Goal: Task Accomplishment & Management: Complete application form

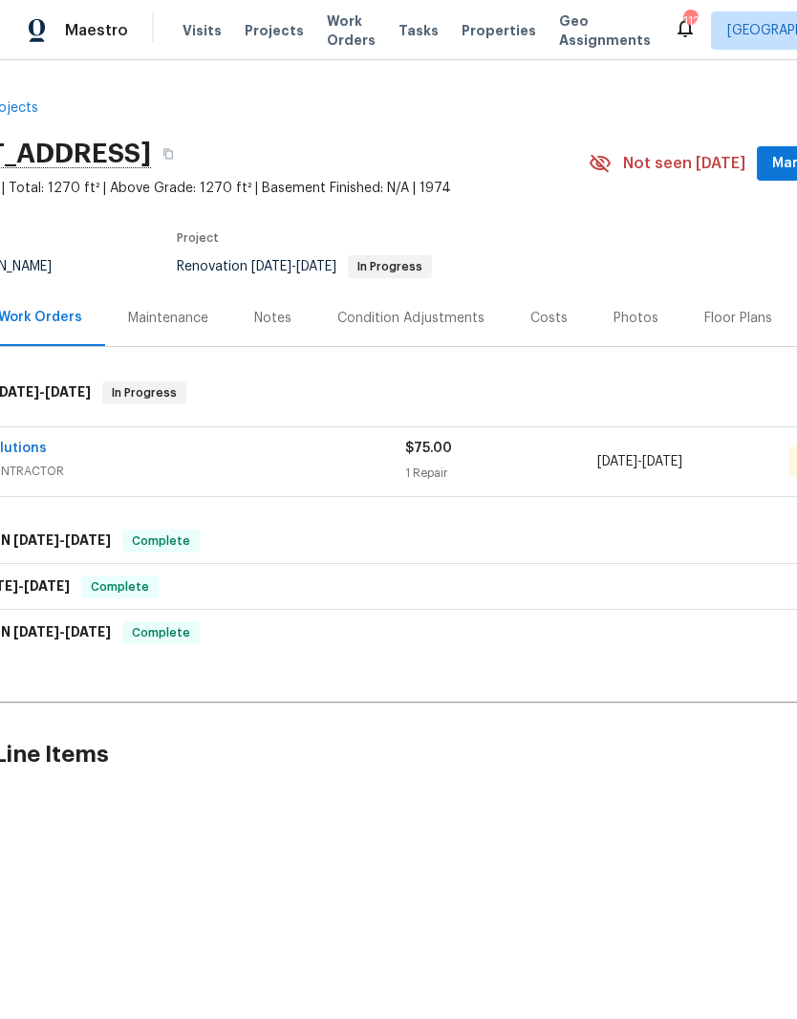
scroll to position [0, 72]
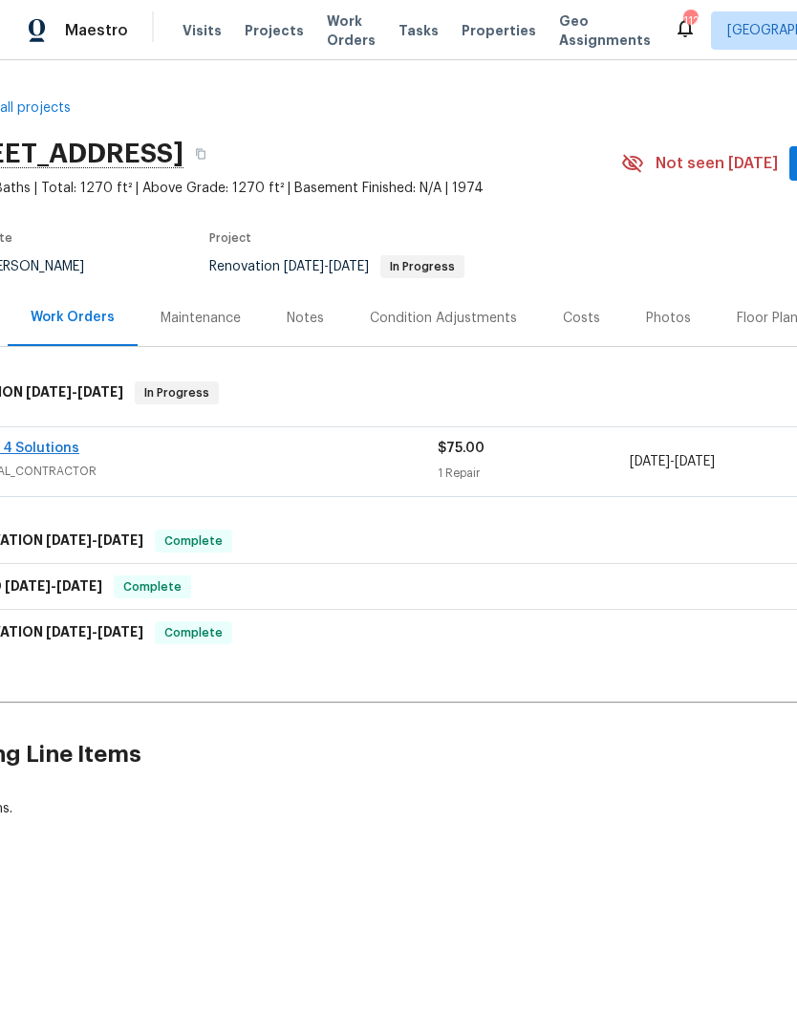
click at [37, 453] on link "Mates 4 Solutions" at bounding box center [18, 448] width 121 height 13
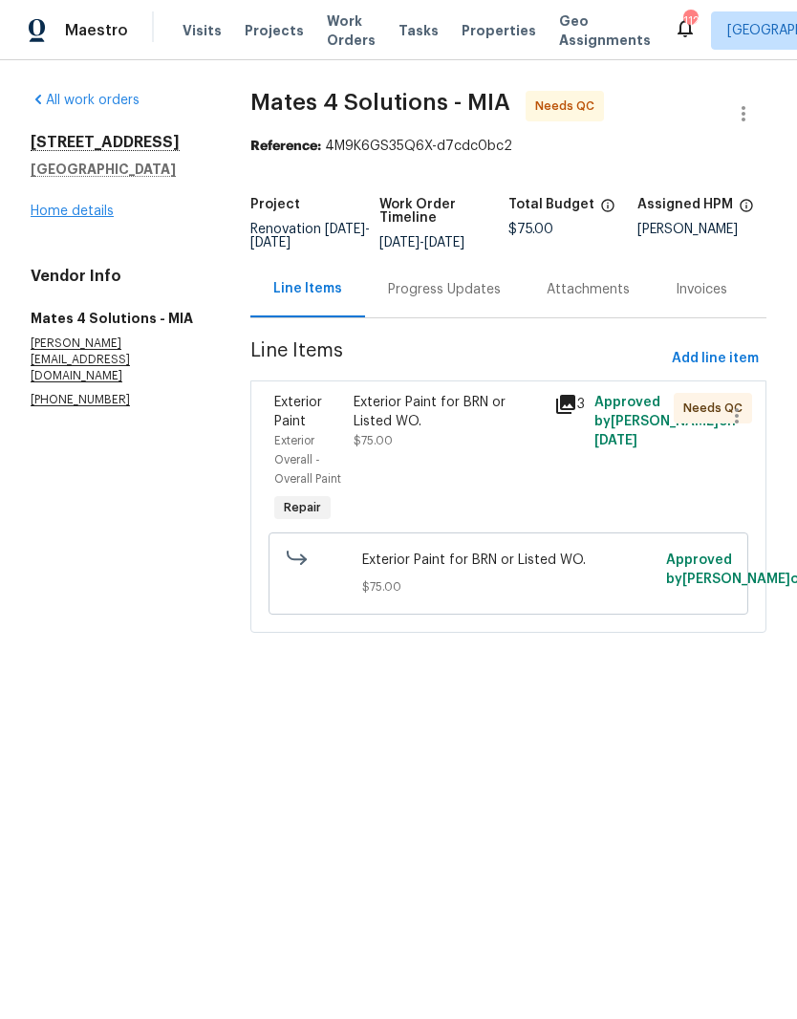
click at [62, 215] on link "Home details" at bounding box center [72, 211] width 83 height 13
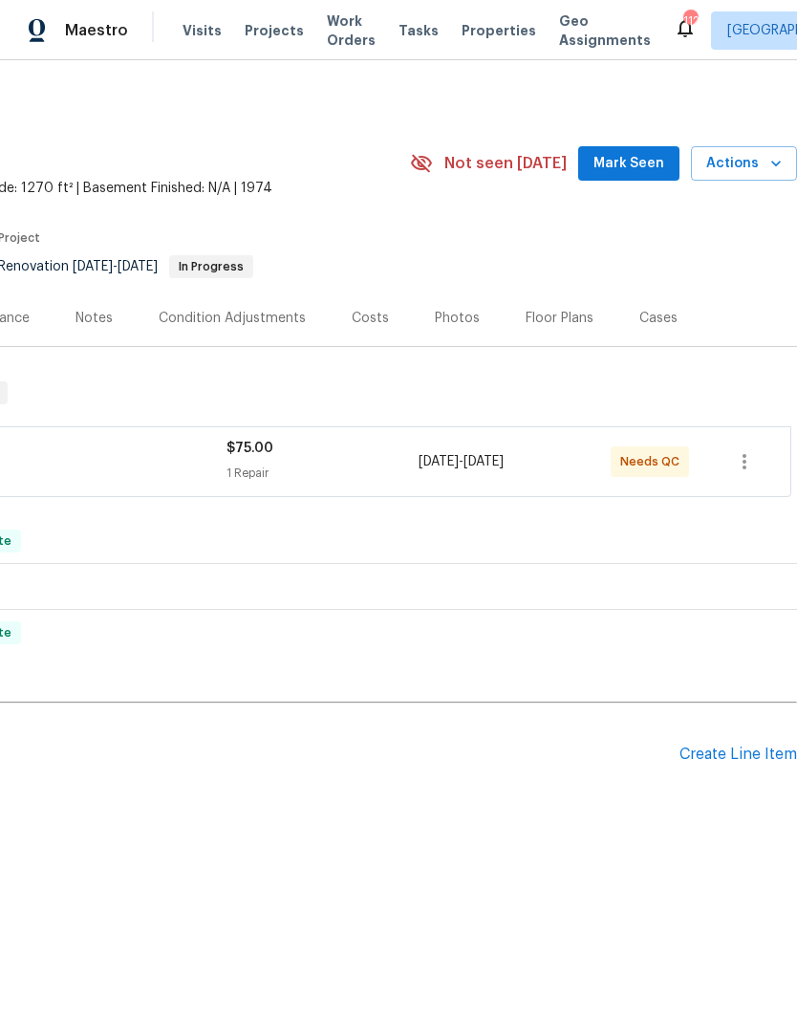
scroll to position [0, 283]
click at [765, 756] on div "Create Line Item" at bounding box center [739, 755] width 118 height 18
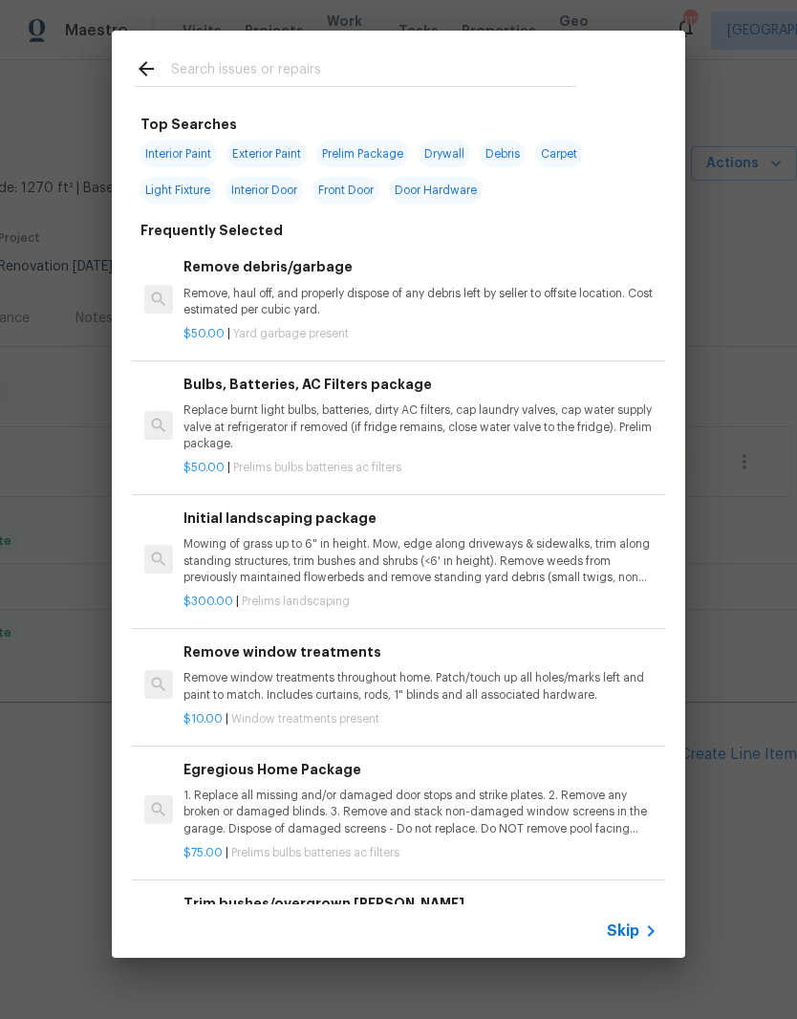
click at [316, 42] on div at bounding box center [355, 69] width 487 height 76
click at [232, 69] on input "text" at bounding box center [373, 71] width 405 height 29
type input "Door"
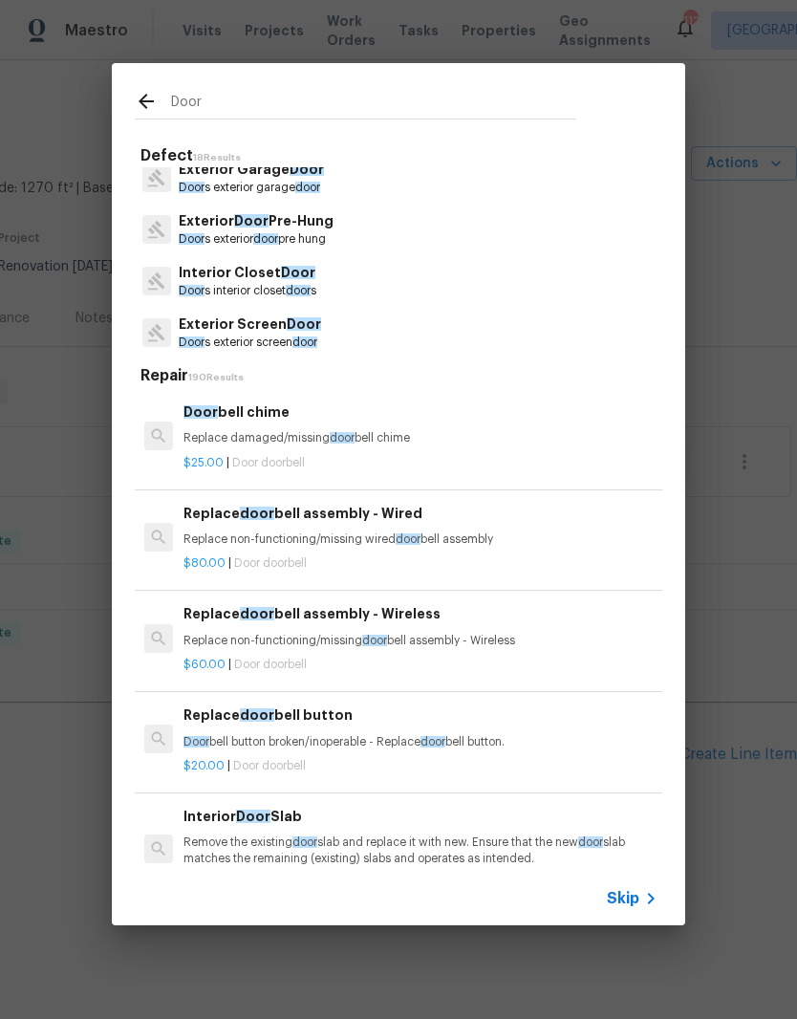
scroll to position [322, 0]
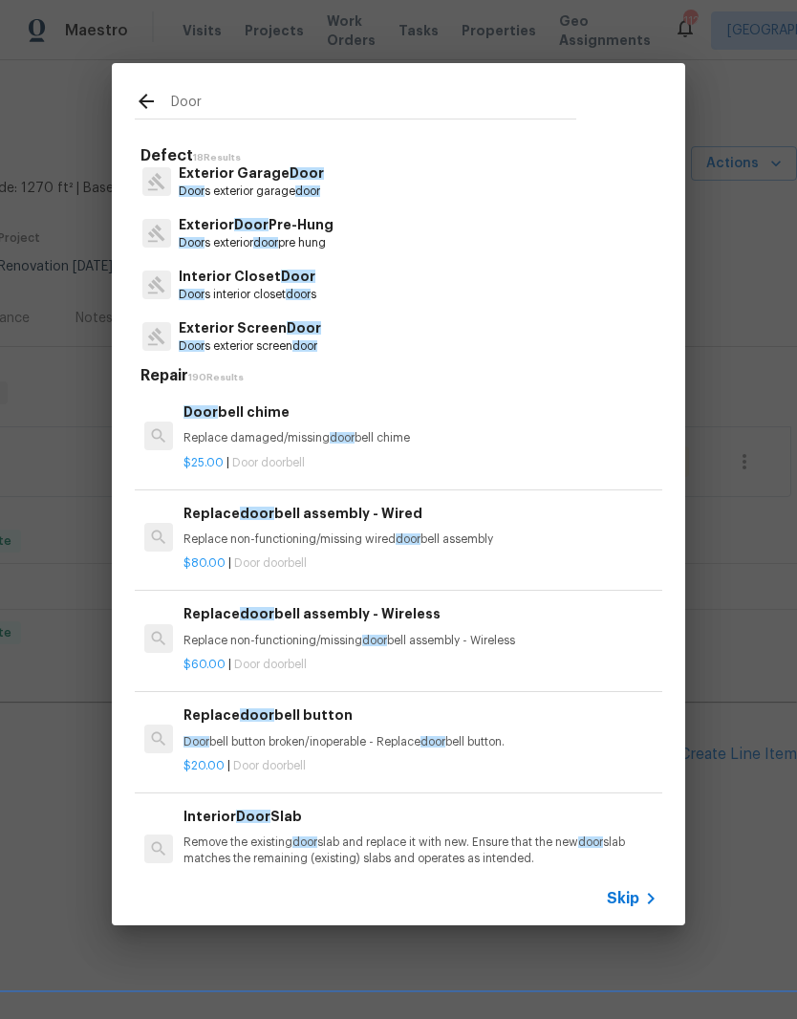
click at [298, 228] on p "Exterior Door Pre-Hung" at bounding box center [256, 225] width 155 height 20
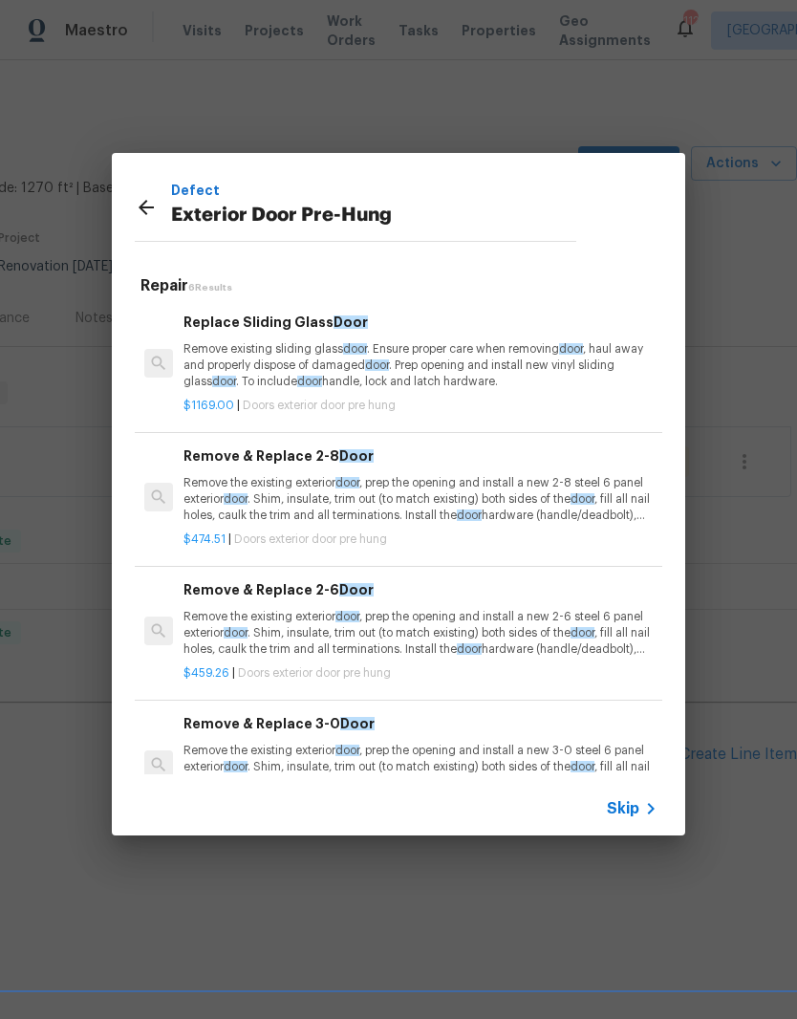
click at [146, 214] on icon at bounding box center [146, 207] width 15 height 15
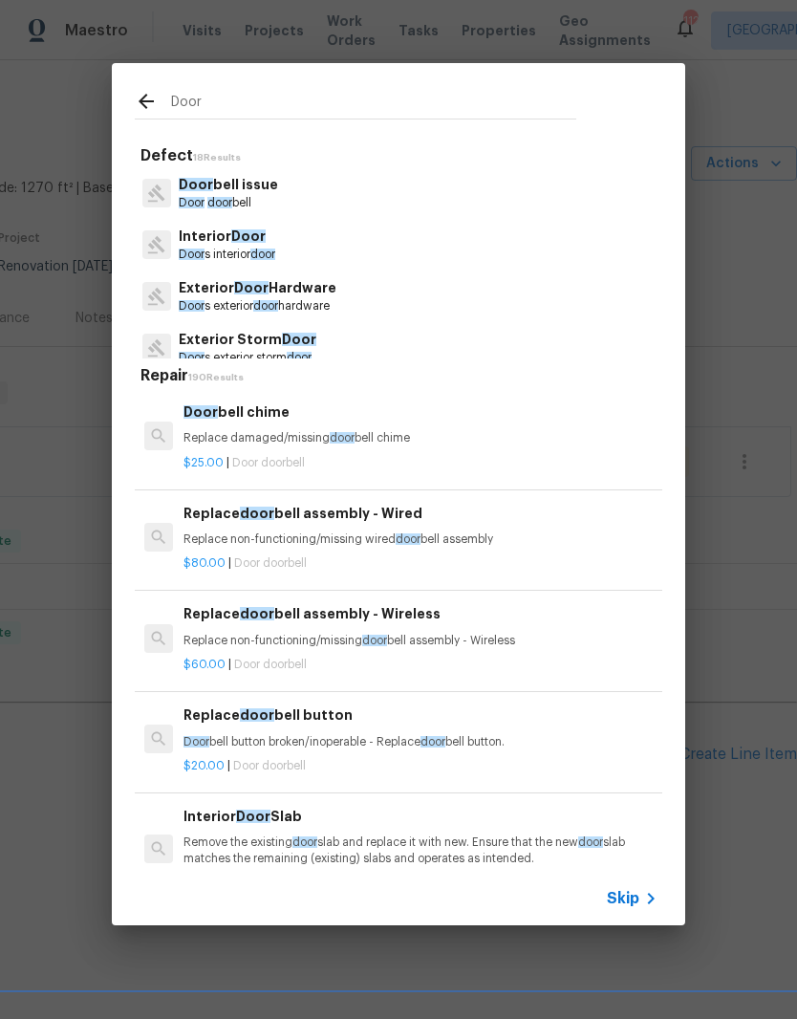
click at [146, 100] on icon at bounding box center [146, 101] width 15 height 15
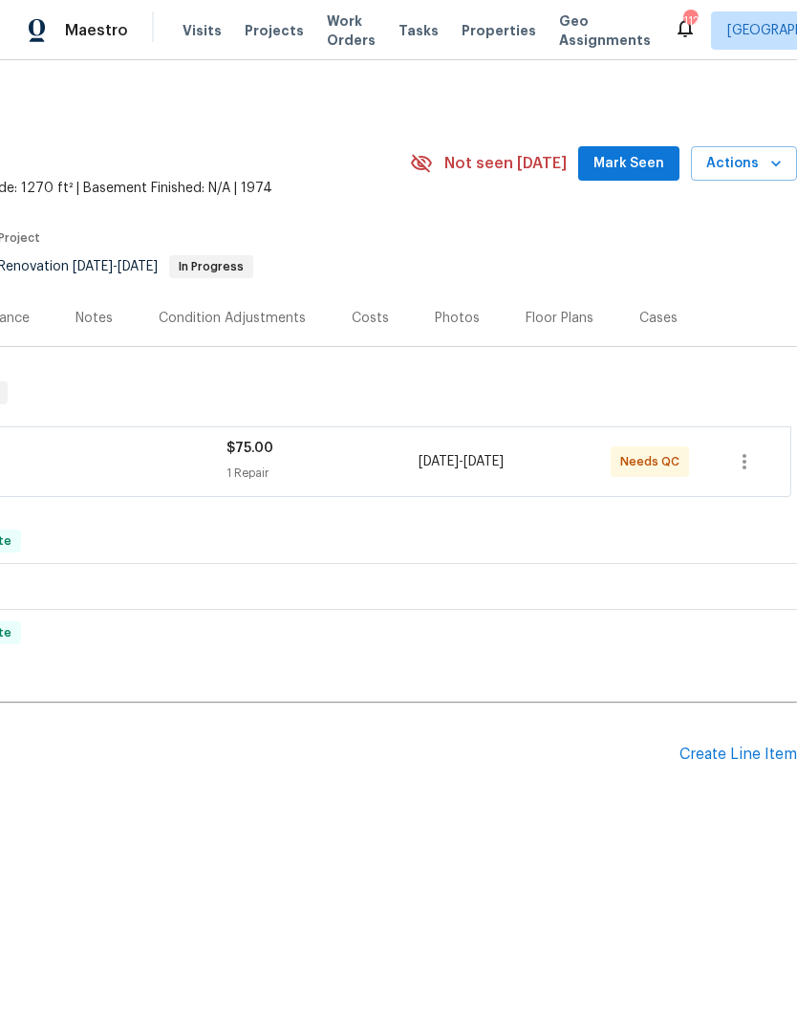
scroll to position [0, 283]
click at [745, 452] on icon "button" at bounding box center [744, 461] width 23 height 23
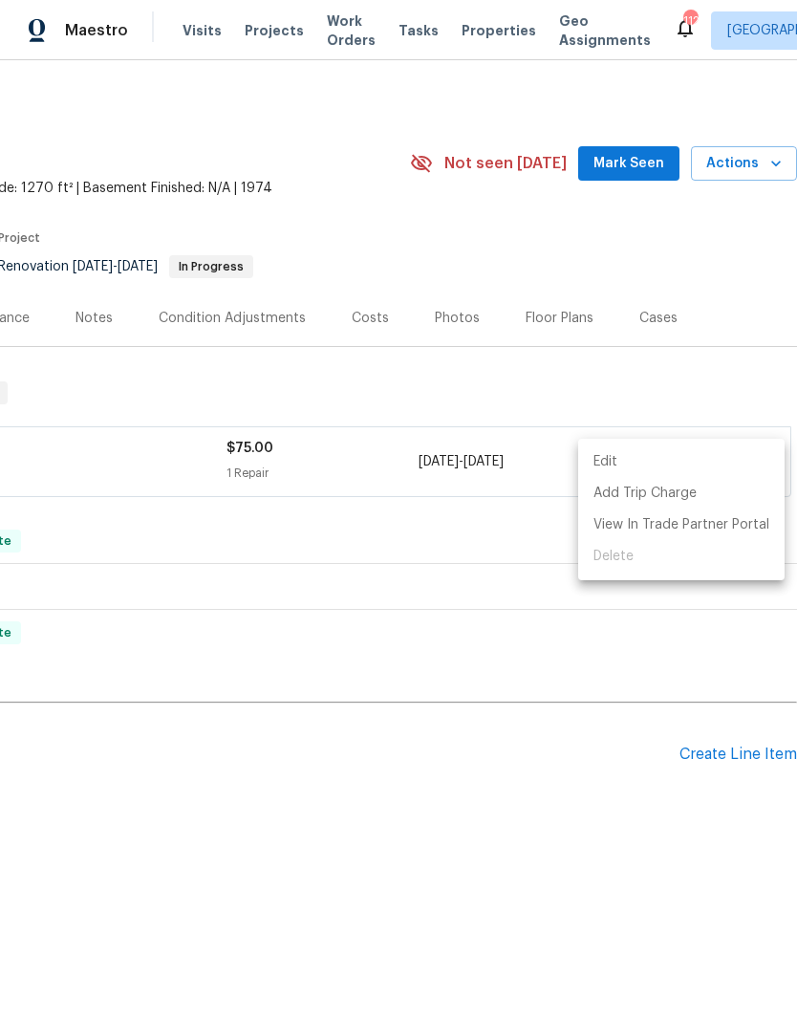
click at [659, 365] on div at bounding box center [398, 509] width 797 height 1019
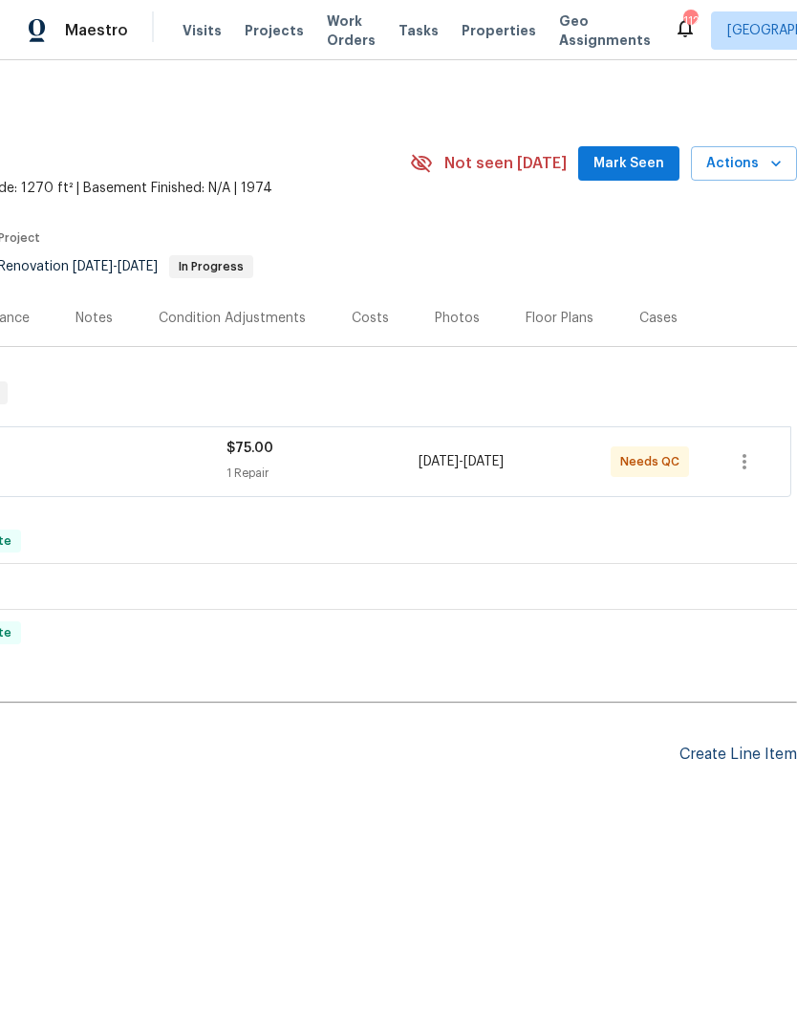
click at [757, 760] on div "Create Line Item" at bounding box center [739, 755] width 118 height 18
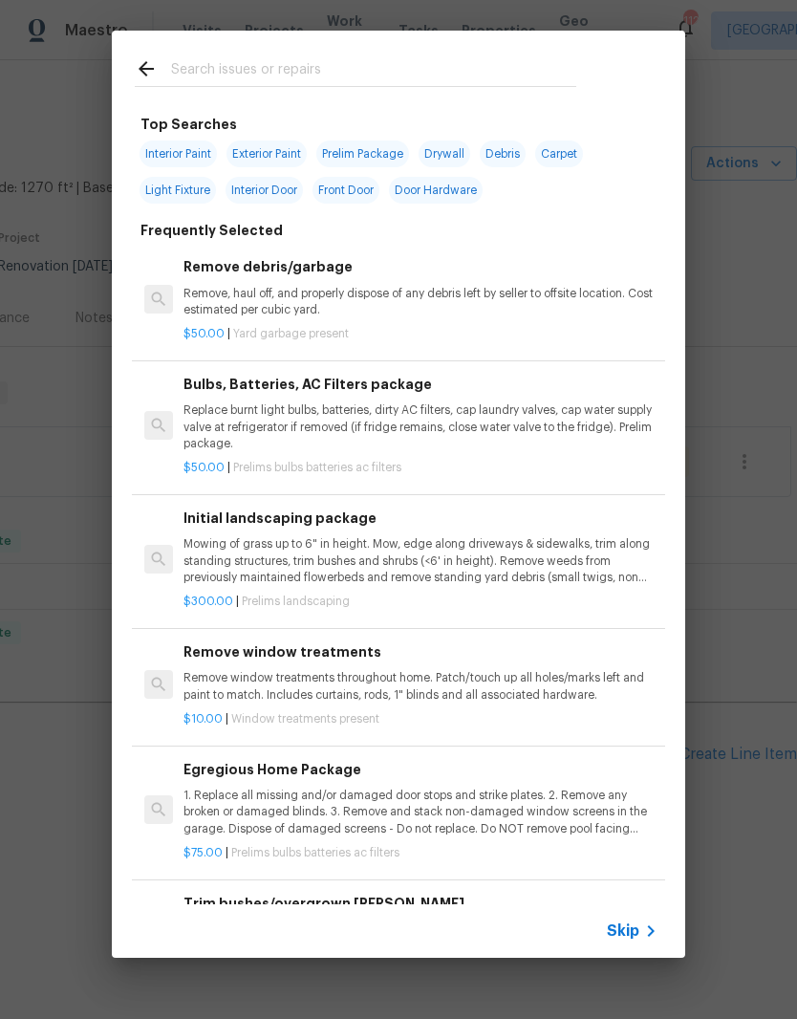
click at [294, 73] on input "text" at bounding box center [373, 71] width 405 height 29
type input "Adjust"
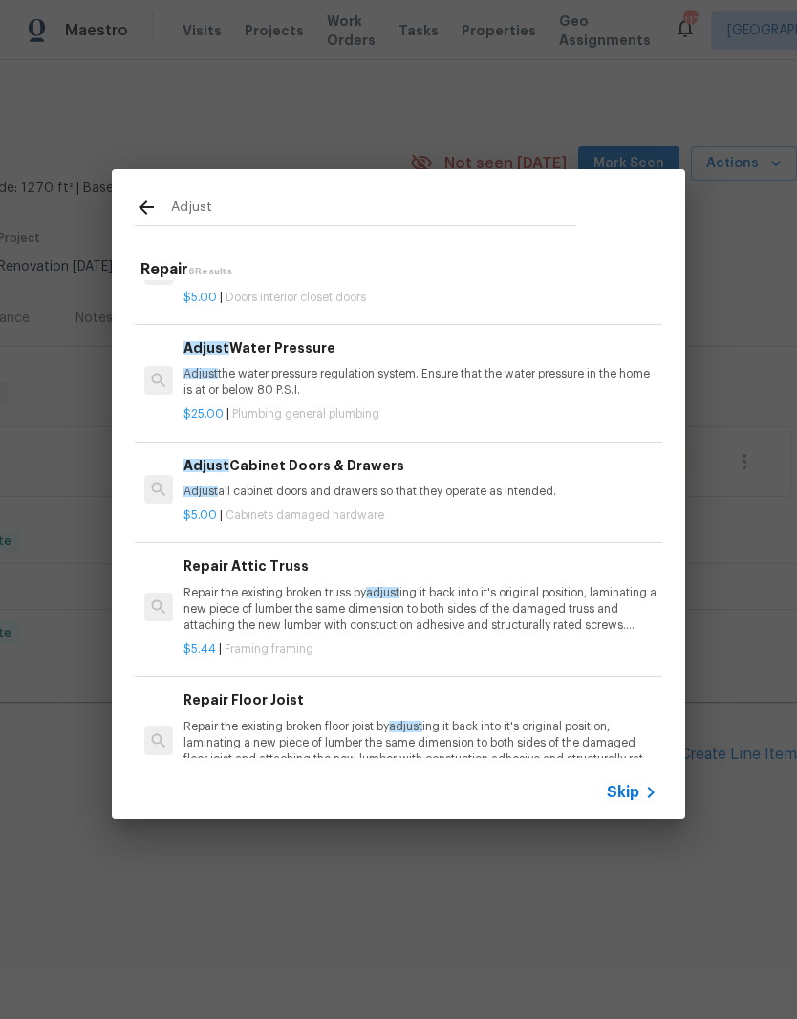
scroll to position [161, 0]
click at [379, 467] on h6 "Adjust Cabinet Doors & Drawers" at bounding box center [421, 465] width 474 height 21
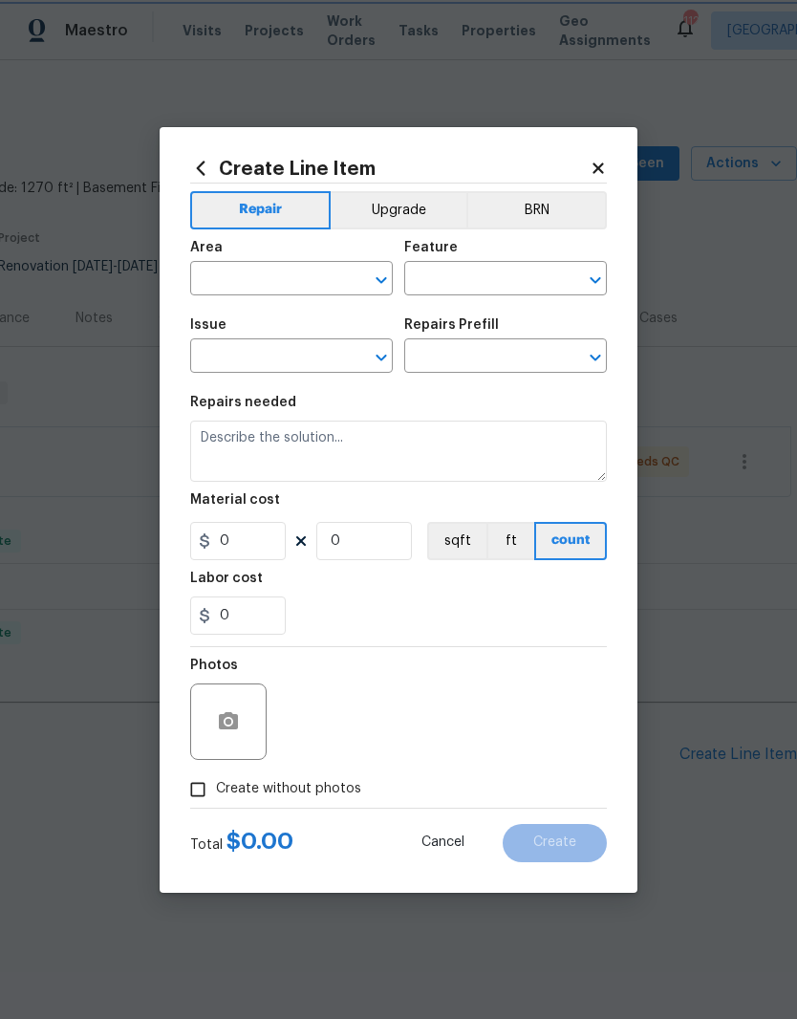
type input "Cabinets"
type input "Cabinet Hardware"
type input "Adjust Cabinet Doors & Drawers $5.00"
type textarea "Adjust all cabinet doors and drawers so that they operate as intended."
type input "5"
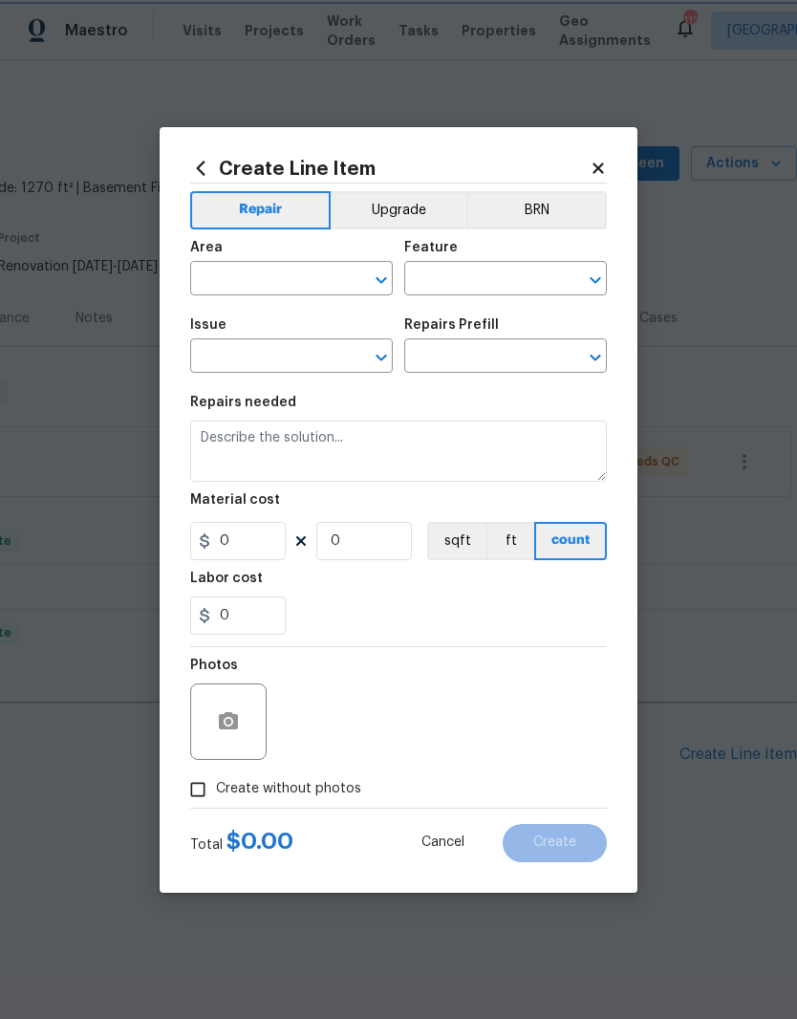
type input "1"
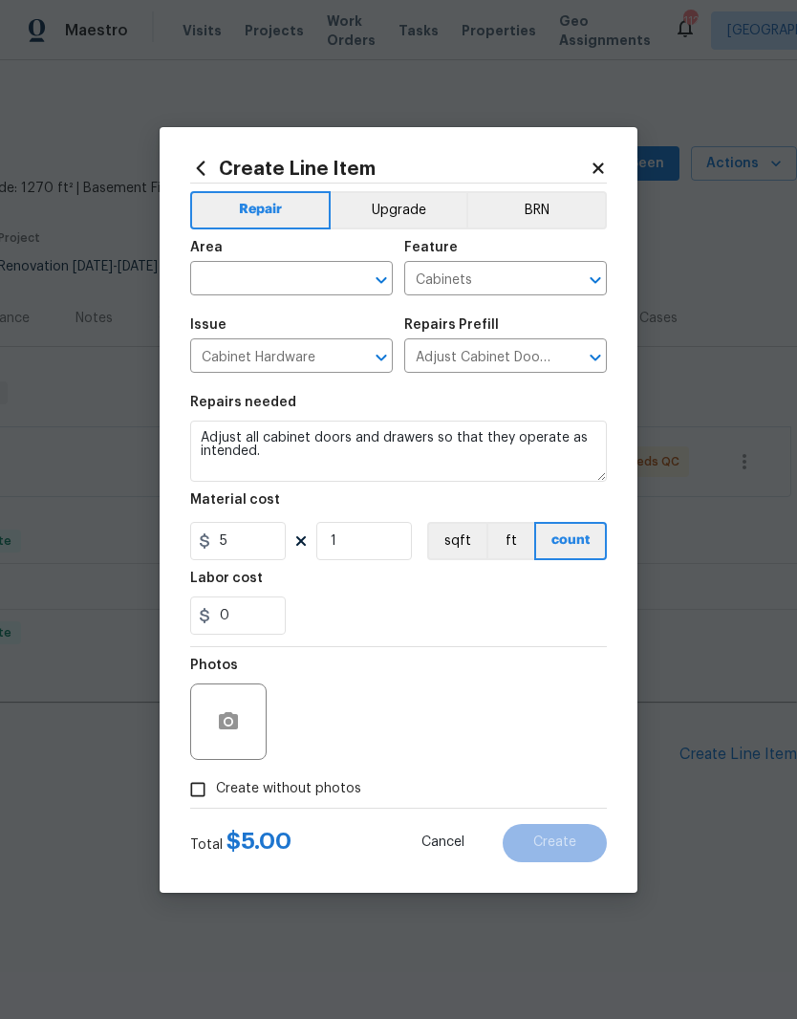
click at [603, 167] on icon at bounding box center [598, 168] width 17 height 17
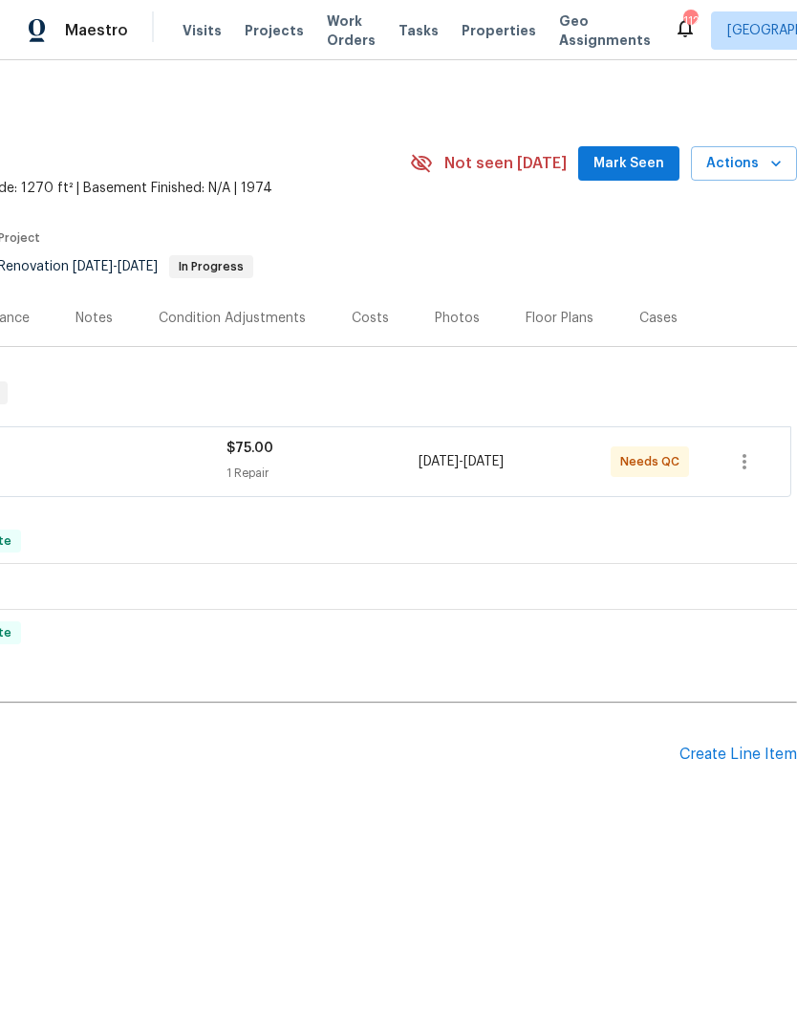
scroll to position [0, 283]
click at [743, 749] on div "Create Line Item" at bounding box center [739, 755] width 118 height 18
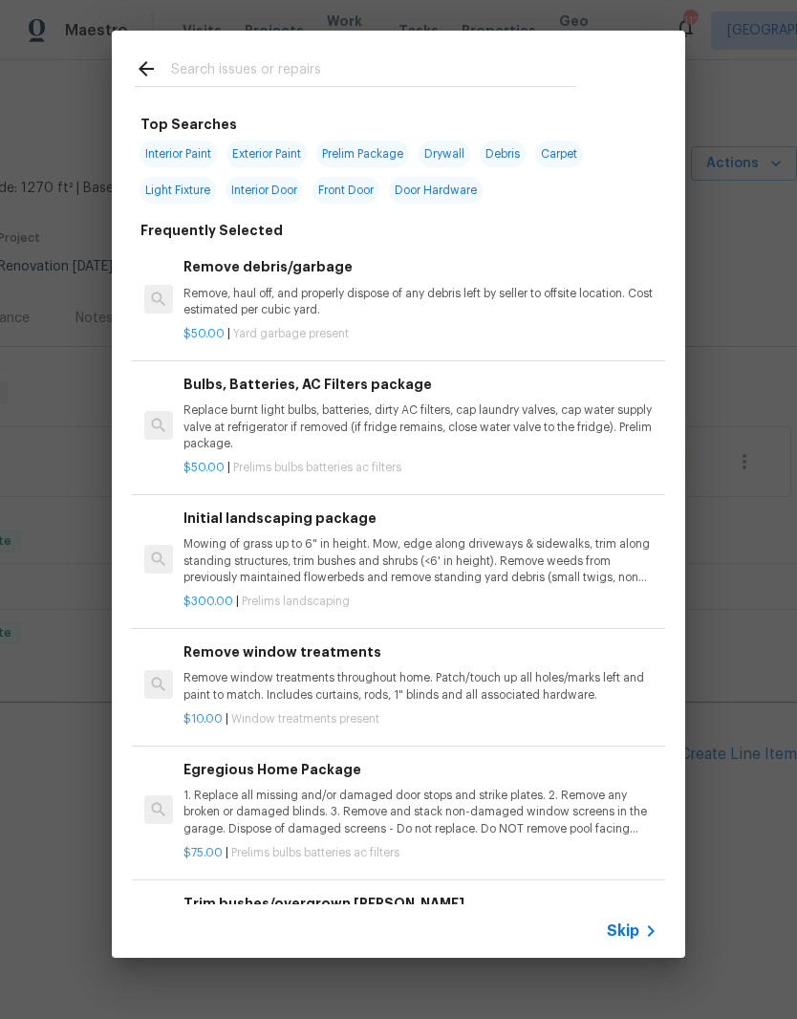
click at [297, 61] on input "text" at bounding box center [373, 71] width 405 height 29
type input "Door"
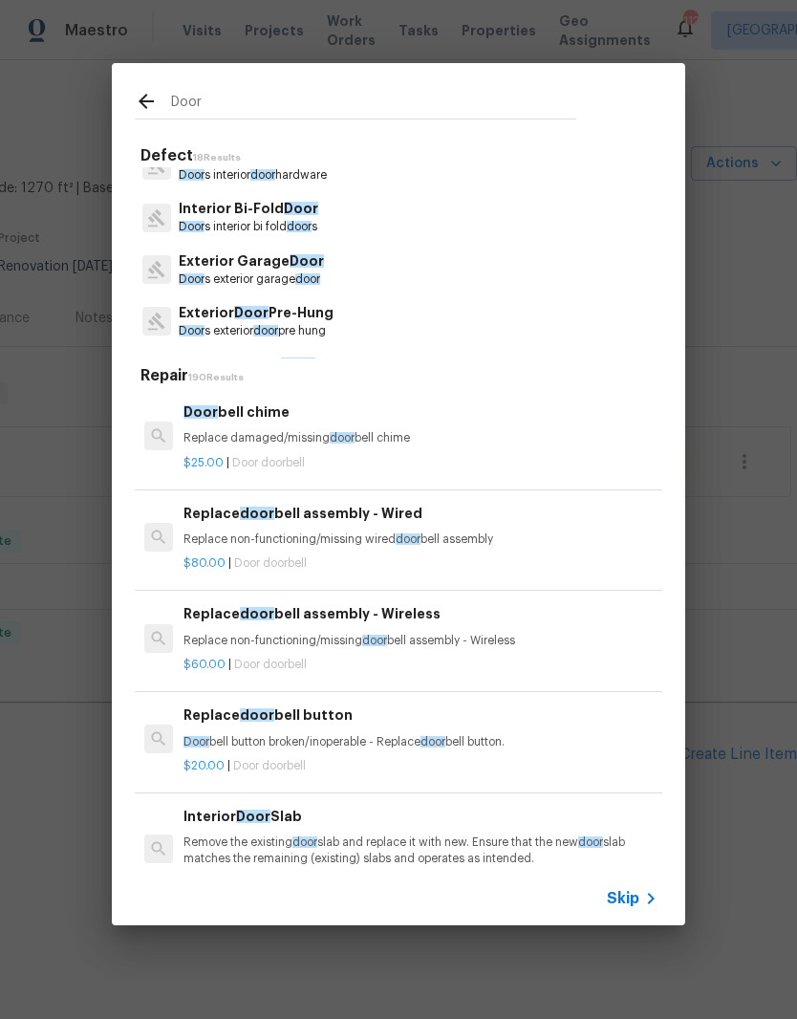
scroll to position [235, 0]
click at [301, 320] on p "Exterior Door Pre-Hung" at bounding box center [256, 312] width 155 height 20
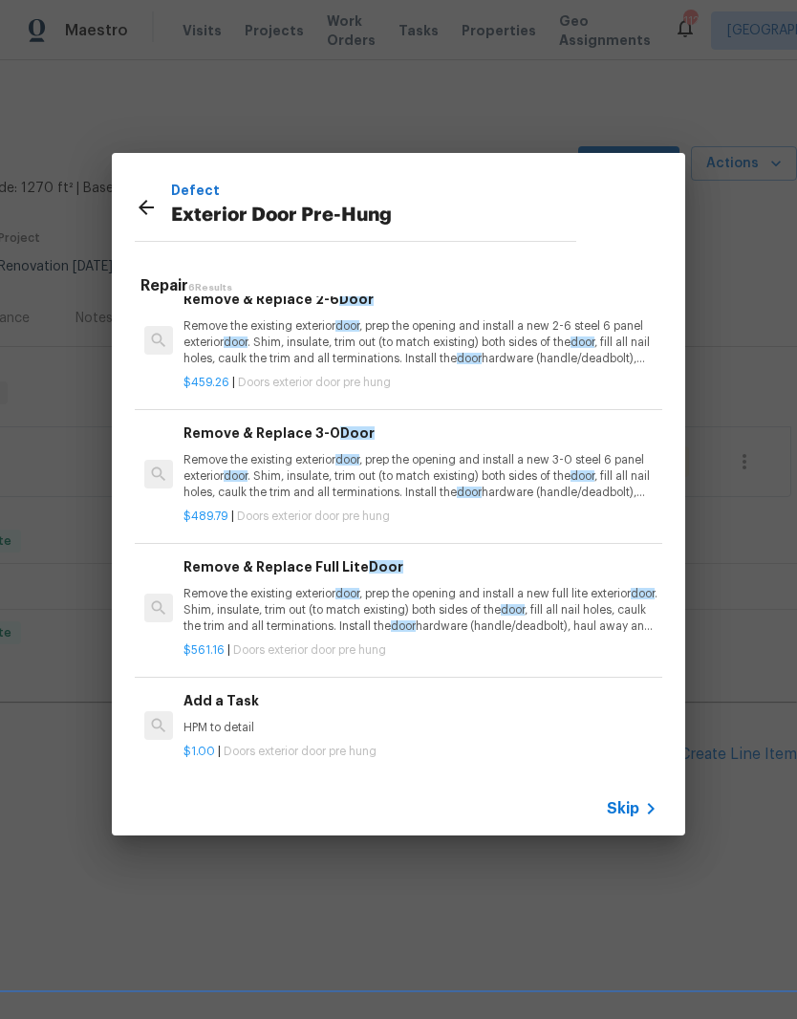
scroll to position [290, 0]
click at [229, 704] on h6 "Add a Task" at bounding box center [421, 701] width 474 height 21
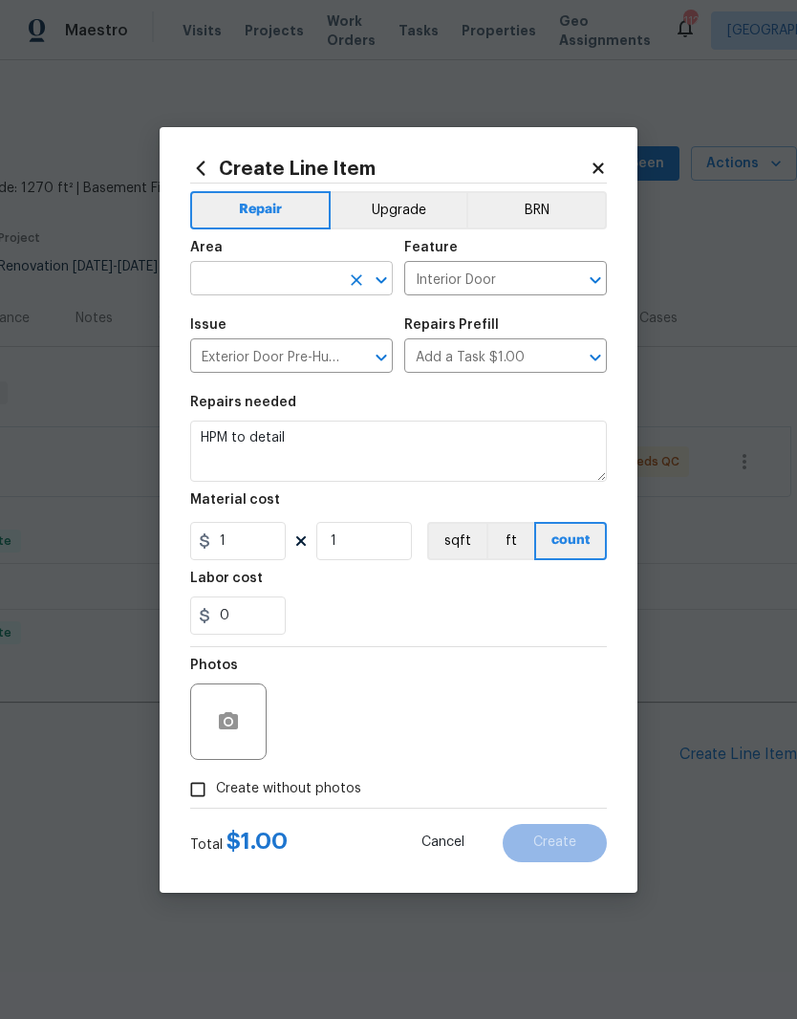
click at [304, 277] on input "text" at bounding box center [264, 281] width 149 height 30
click at [288, 357] on li "Exterior Overall" at bounding box center [291, 354] width 203 height 32
type input "Exterior Overall"
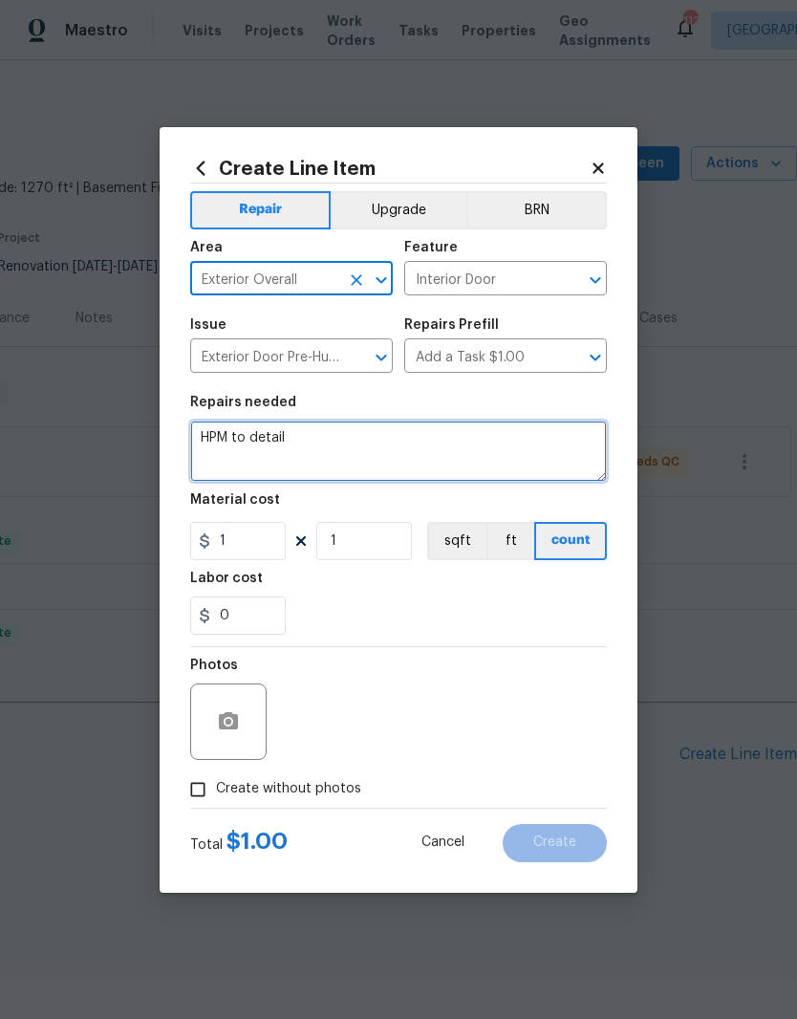
click at [481, 447] on textarea "HPM to detail" at bounding box center [398, 451] width 417 height 61
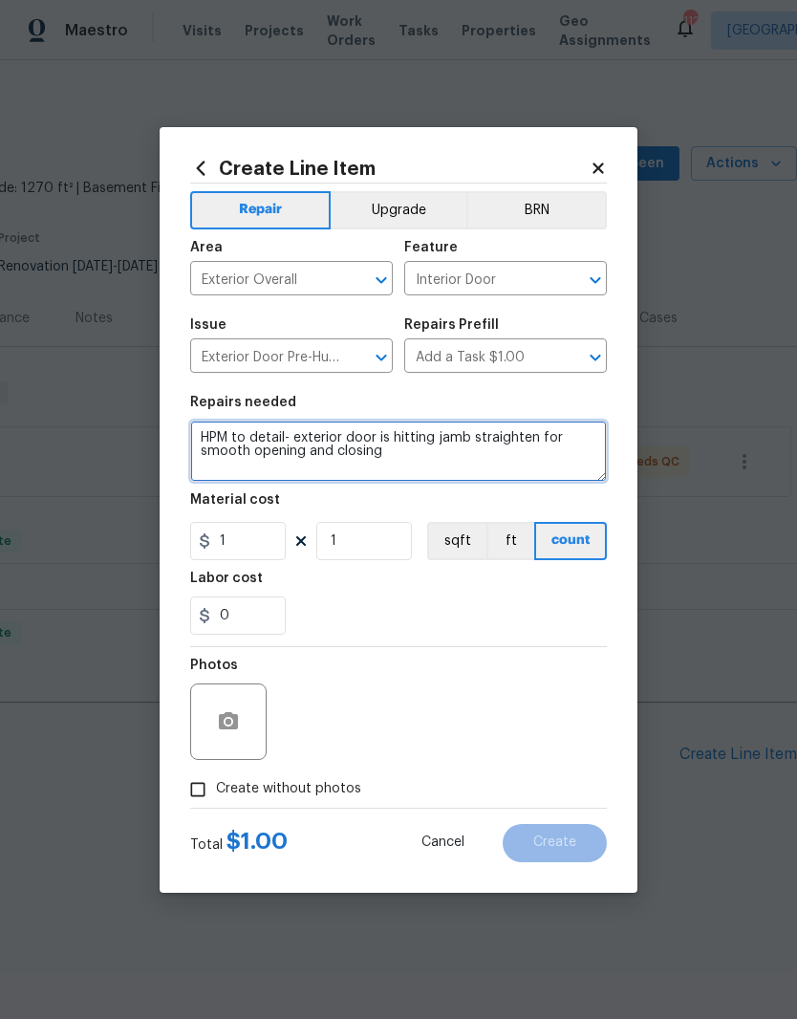
click at [362, 427] on textarea "HPM to detail- exterior door is hitting jamb straighten for smooth opening and …" at bounding box center [398, 451] width 417 height 61
click at [379, 434] on textarea "HPM to detail- exterior door is hitting jamb straighten for smooth opening and …" at bounding box center [398, 451] width 417 height 61
click at [395, 438] on textarea "HPM to detail- exterior door is hitting jamb straighten for smooth opening and …" at bounding box center [398, 451] width 417 height 61
click at [478, 446] on textarea "HPM to detail- exterior door is rubbing and hitting jamb straighten for smooth …" at bounding box center [398, 451] width 417 height 61
type textarea "HPM to detail- exterior door is rubbing and hitting jamb straighten for smooth …"
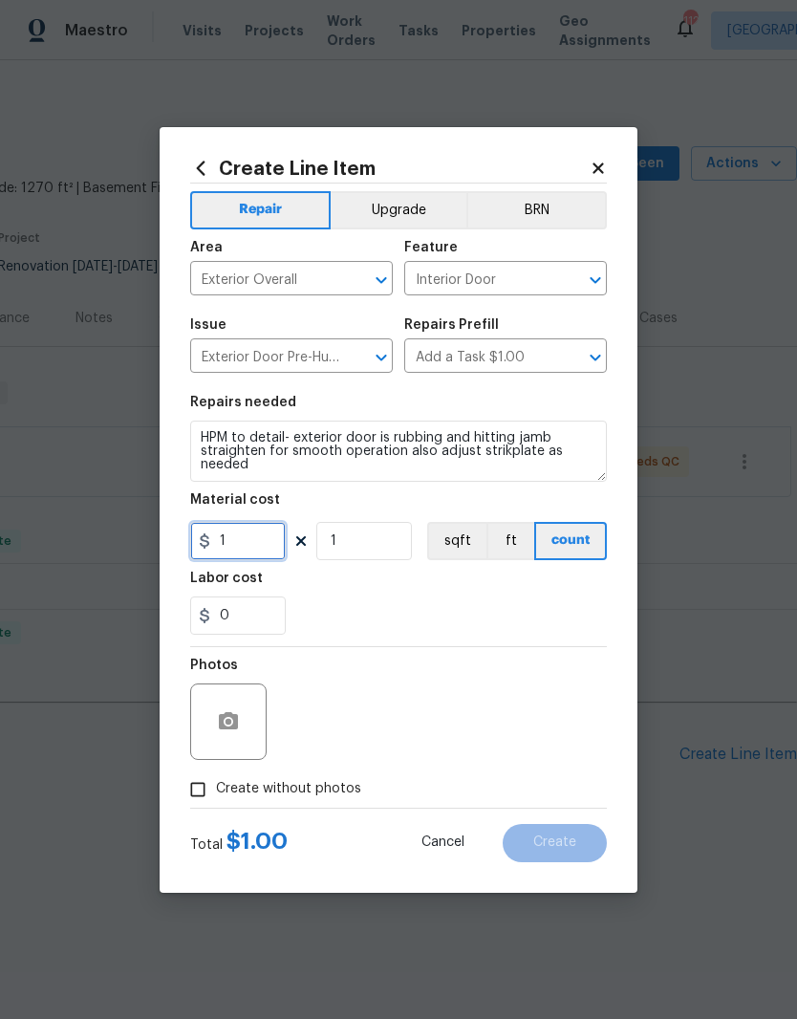
click at [257, 551] on input "1" at bounding box center [238, 541] width 96 height 38
type input "75"
click at [249, 788] on span "Create without photos" at bounding box center [288, 789] width 145 height 20
click at [216, 788] on input "Create without photos" at bounding box center [198, 789] width 36 height 36
checkbox input "true"
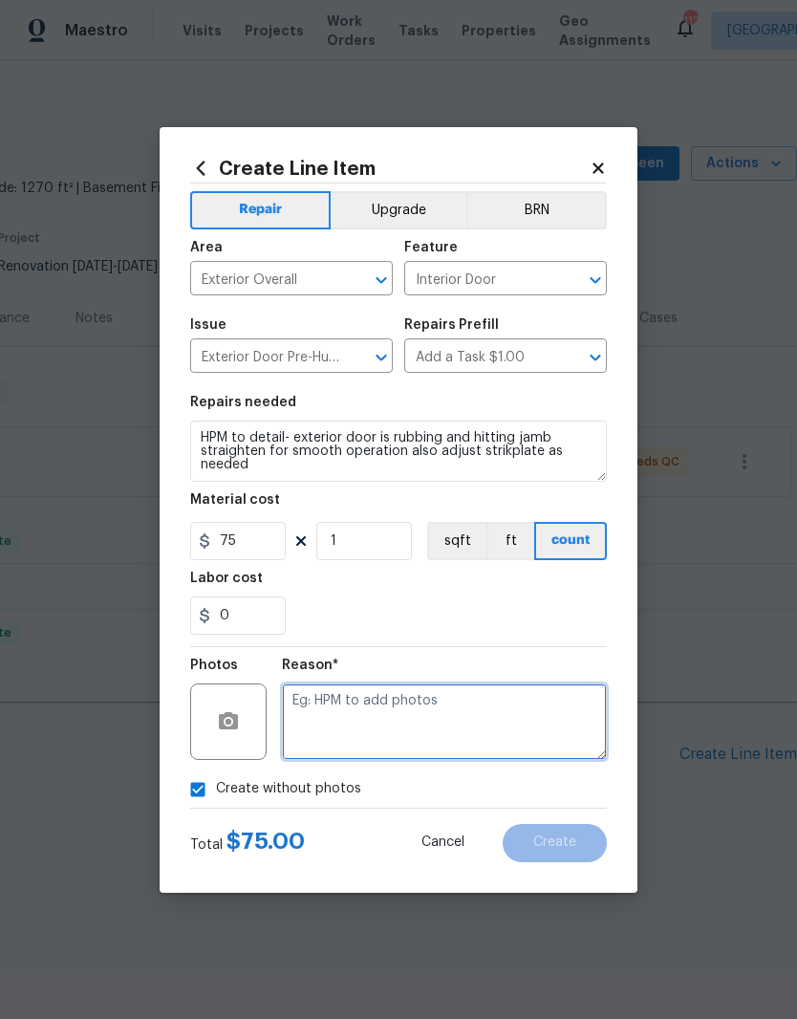
click at [471, 706] on textarea at bounding box center [444, 721] width 325 height 76
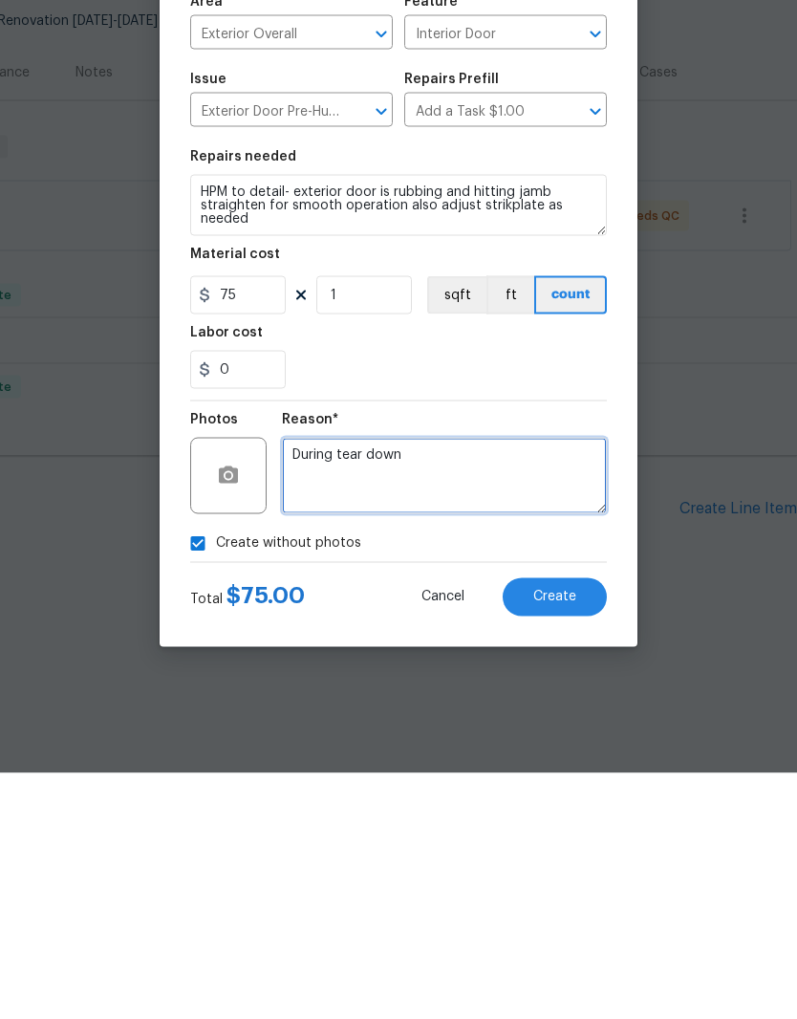
click at [288, 683] on textarea "During tear down" at bounding box center [444, 721] width 325 height 76
click at [442, 683] on textarea "Encountered issue During tear down" at bounding box center [444, 721] width 325 height 76
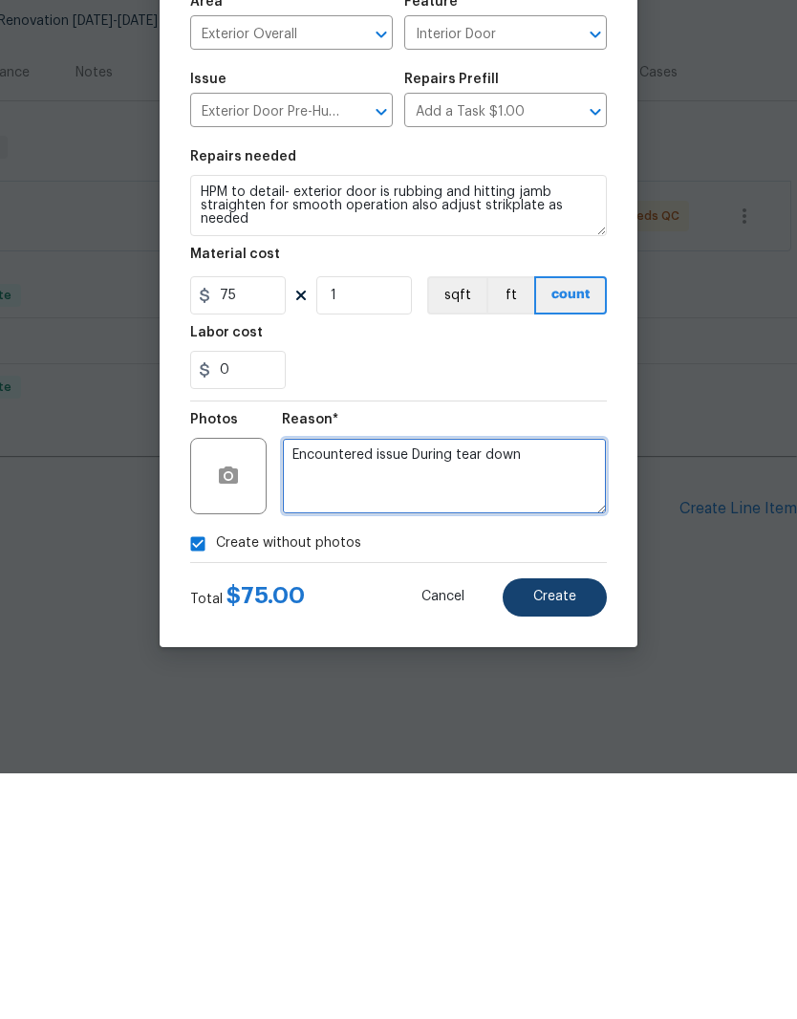
type textarea "Encountered issue During tear down"
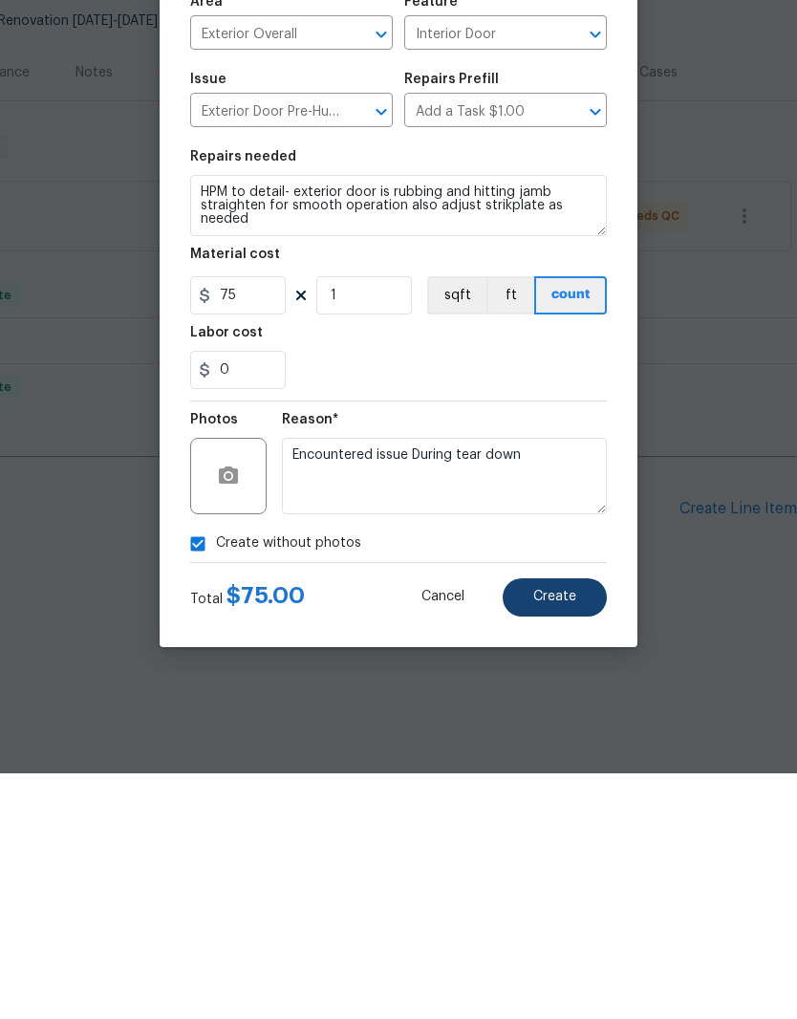
click at [569, 835] on span "Create" at bounding box center [554, 842] width 43 height 14
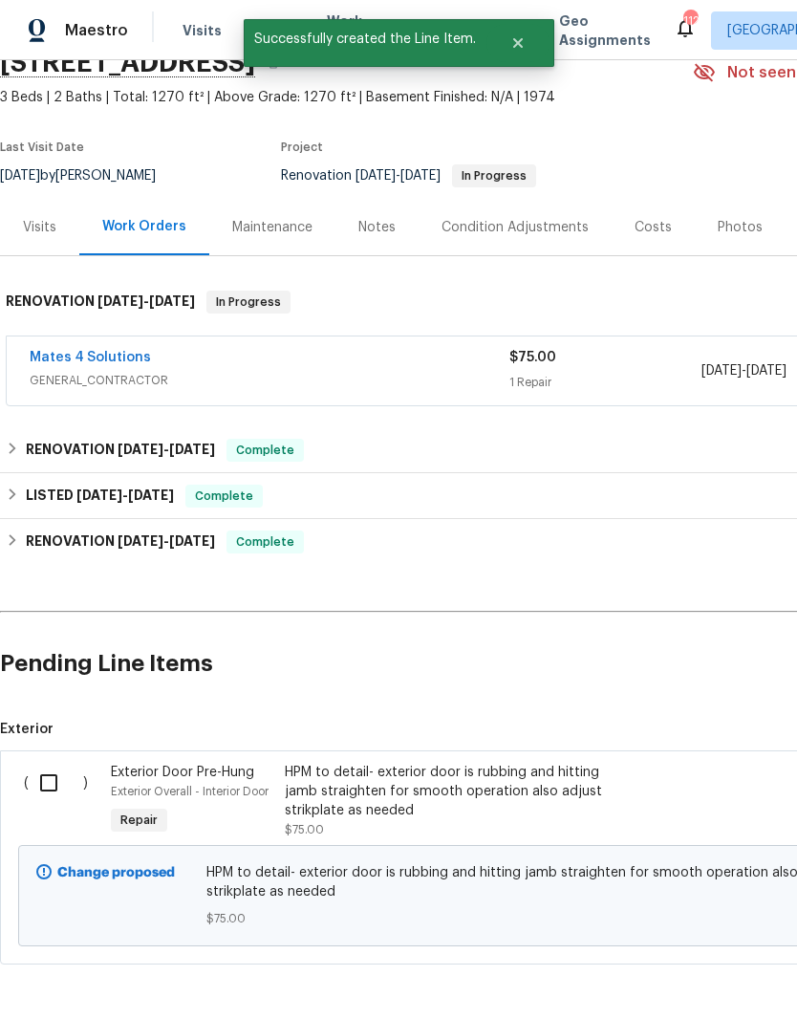
scroll to position [88, 0]
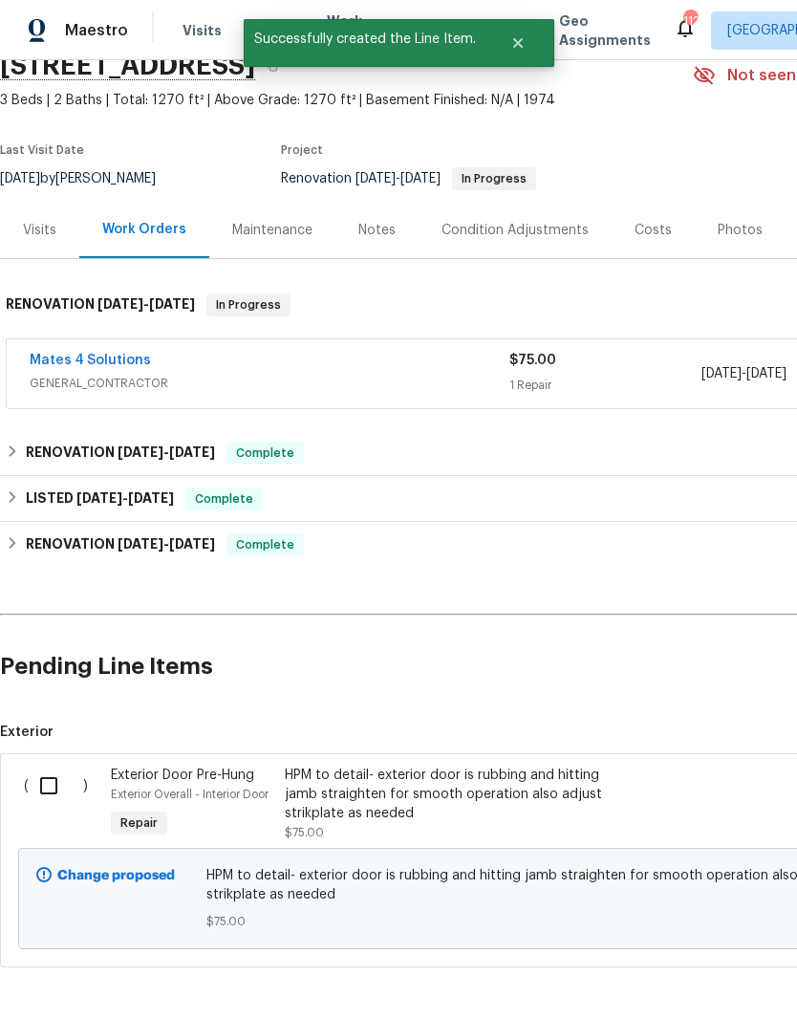
click at [379, 792] on div "HPM to detail- exterior door is rubbing and hitting jamb straighten for smooth …" at bounding box center [453, 794] width 336 height 57
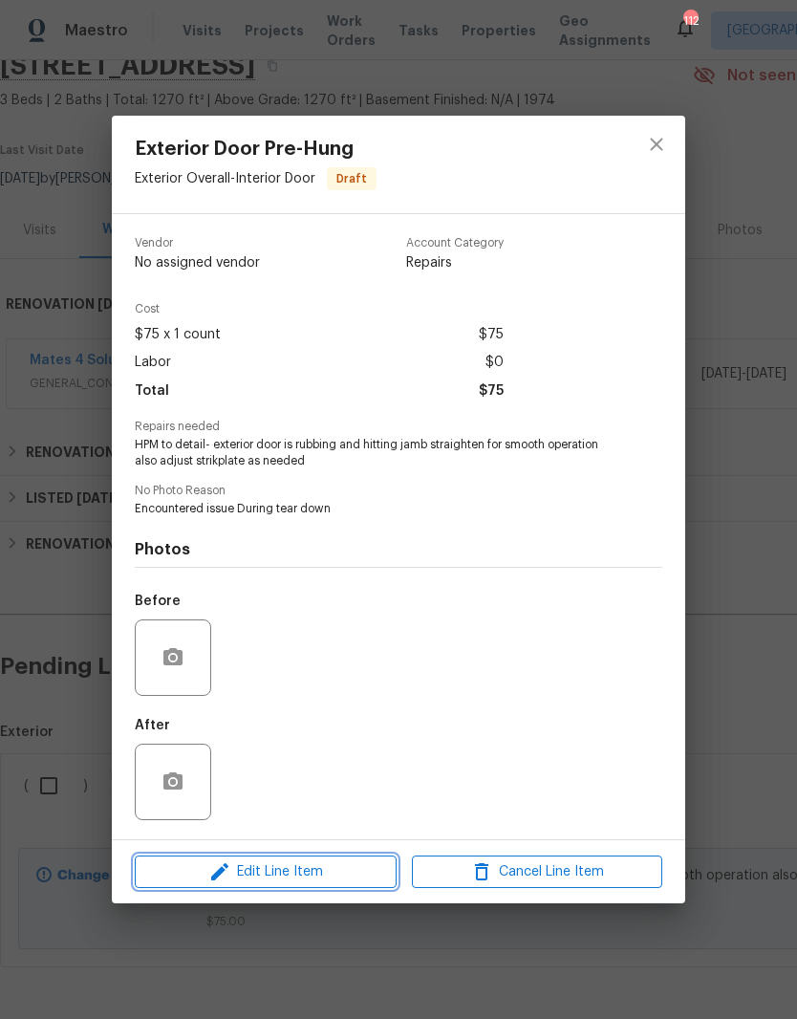
click at [326, 868] on span "Edit Line Item" at bounding box center [266, 872] width 250 height 24
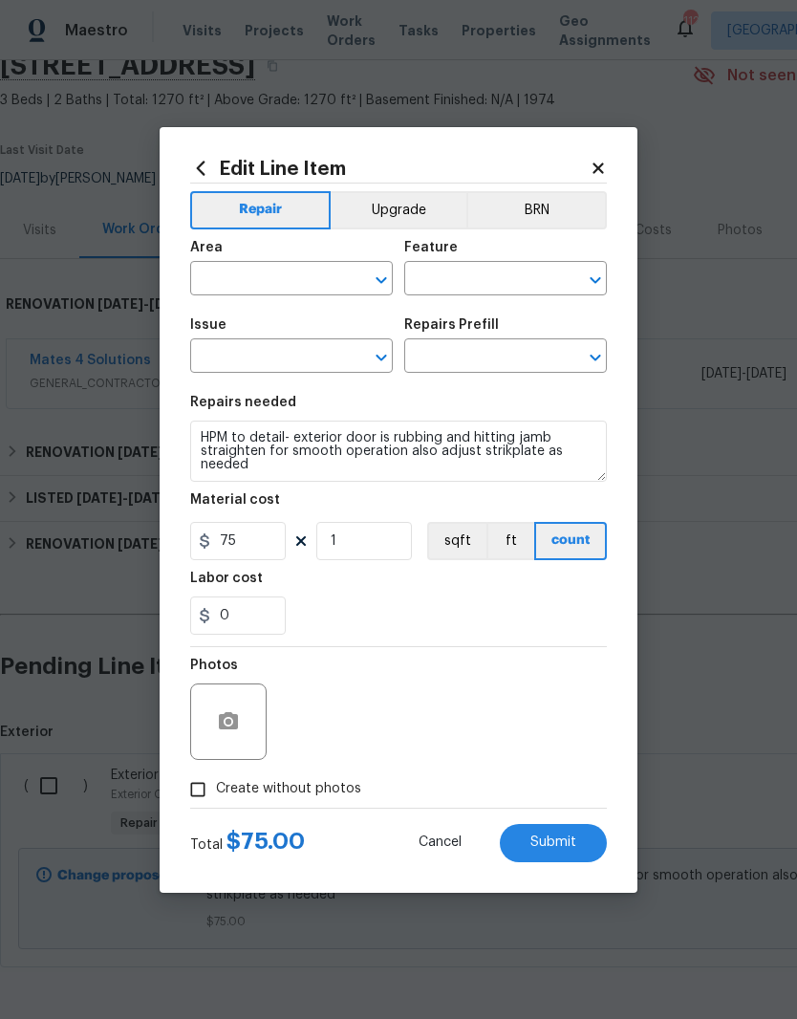
type input "Exterior Overall"
type input "Interior Door"
type input "Exterior Door Pre-Hung"
type input "Add a Task $1.00"
click at [543, 191] on button "BRN" at bounding box center [536, 210] width 141 height 38
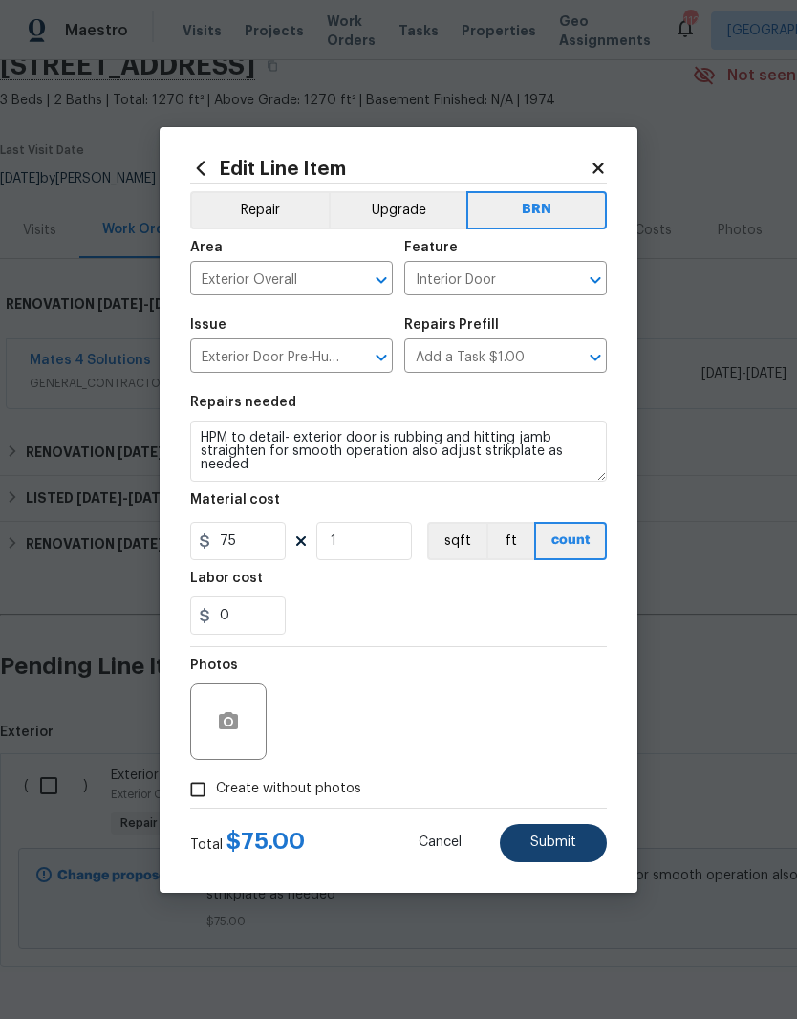
click at [563, 840] on span "Submit" at bounding box center [554, 842] width 46 height 14
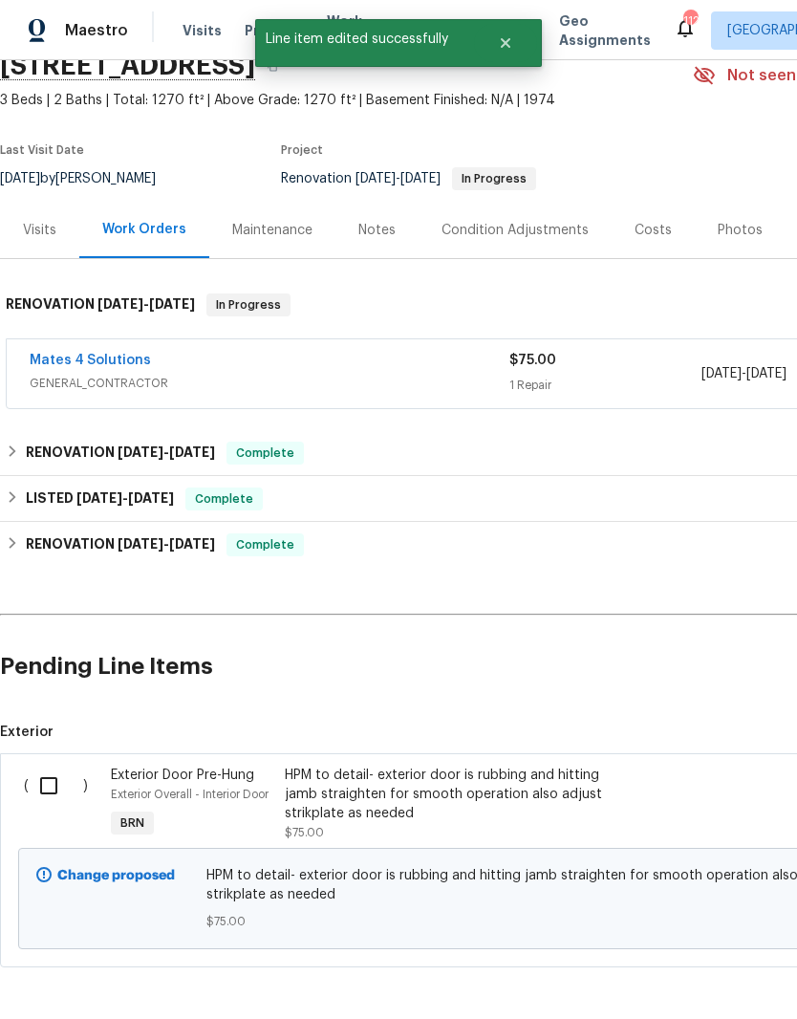
click at [46, 790] on input "checkbox" at bounding box center [56, 786] width 54 height 40
checkbox input "true"
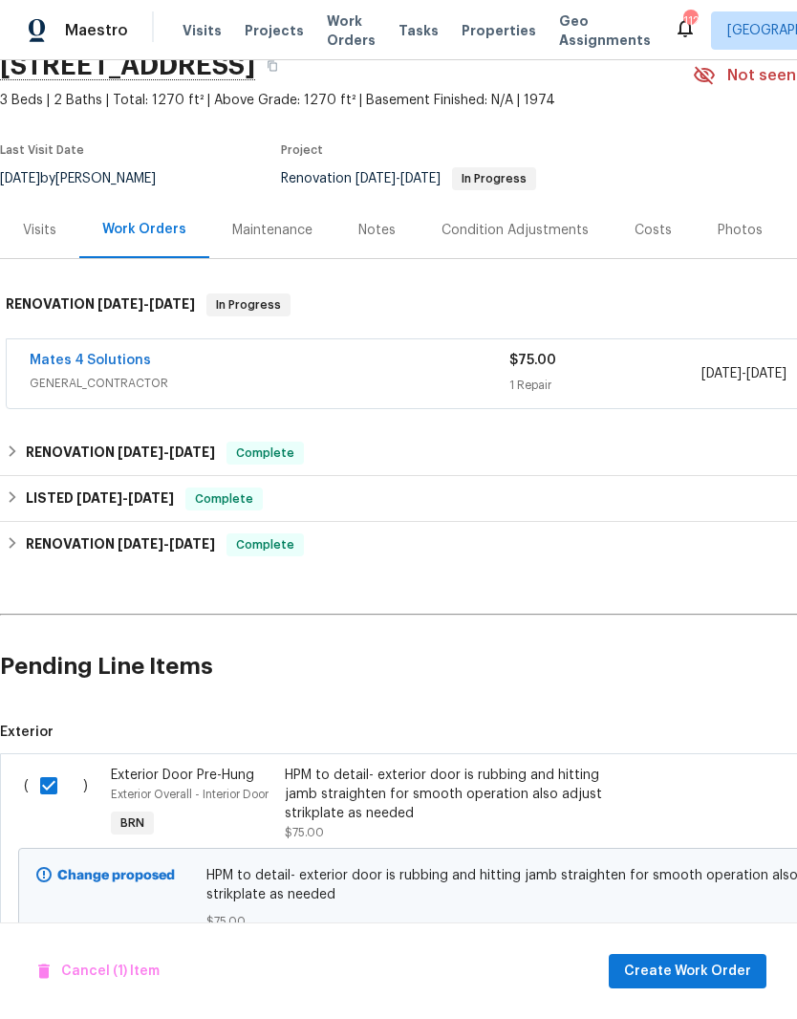
click at [707, 975] on span "Create Work Order" at bounding box center [687, 972] width 127 height 24
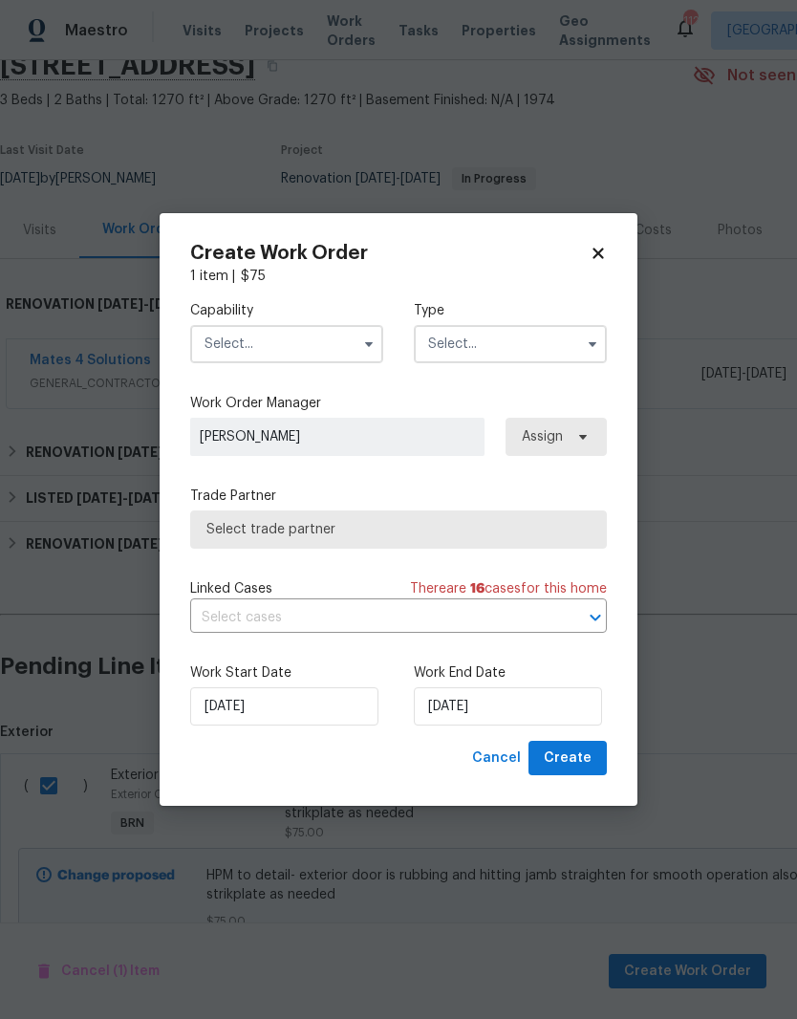
click at [304, 340] on input "text" at bounding box center [286, 344] width 193 height 38
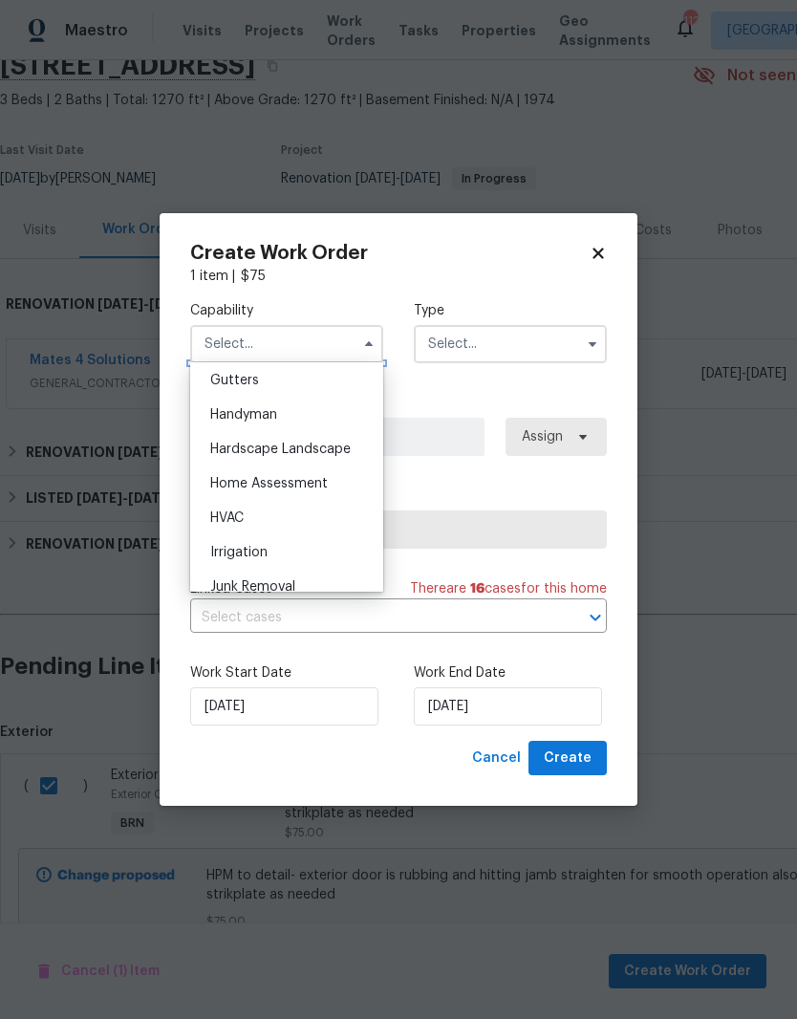
scroll to position [1024, 0]
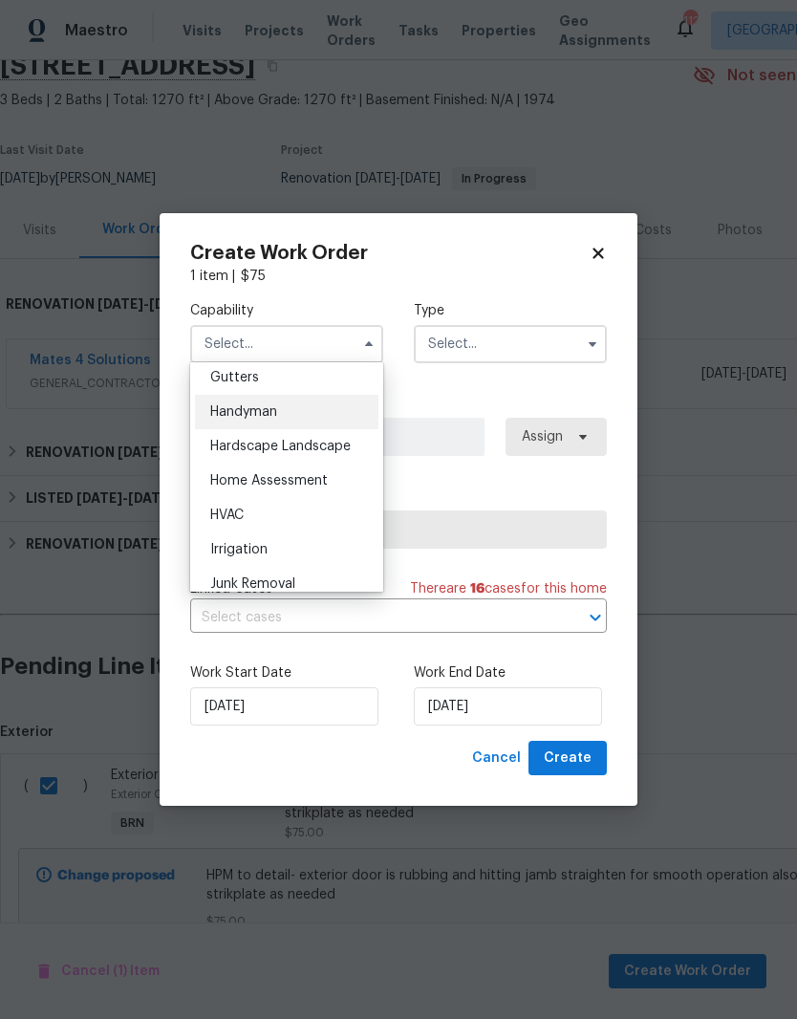
click at [259, 408] on span "Handyman" at bounding box center [243, 411] width 67 height 13
type input "Handyman"
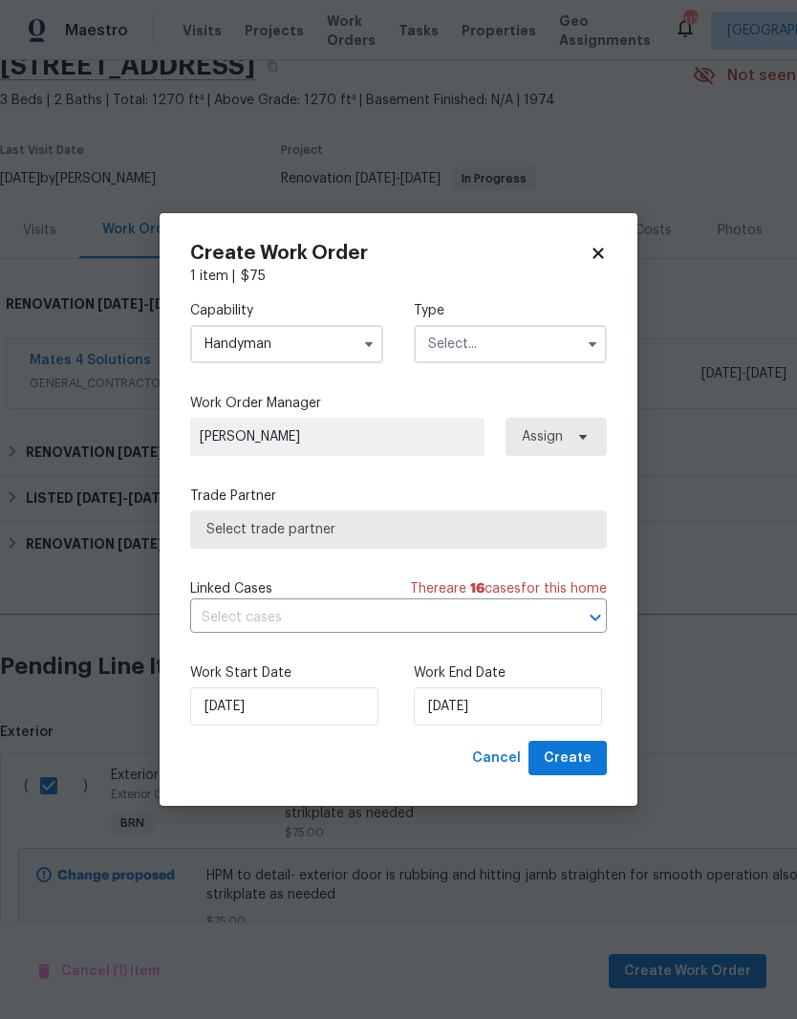
click at [549, 341] on input "text" at bounding box center [510, 344] width 193 height 38
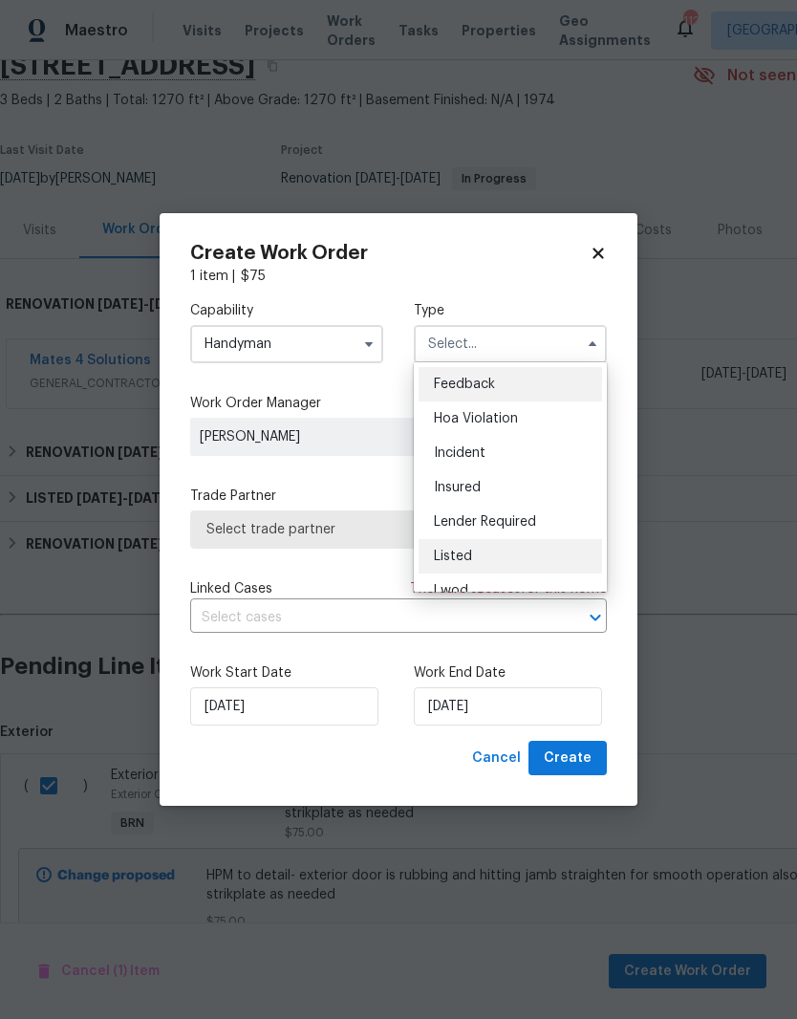
click at [460, 557] on span "Listed" at bounding box center [453, 556] width 38 height 13
type input "Listed"
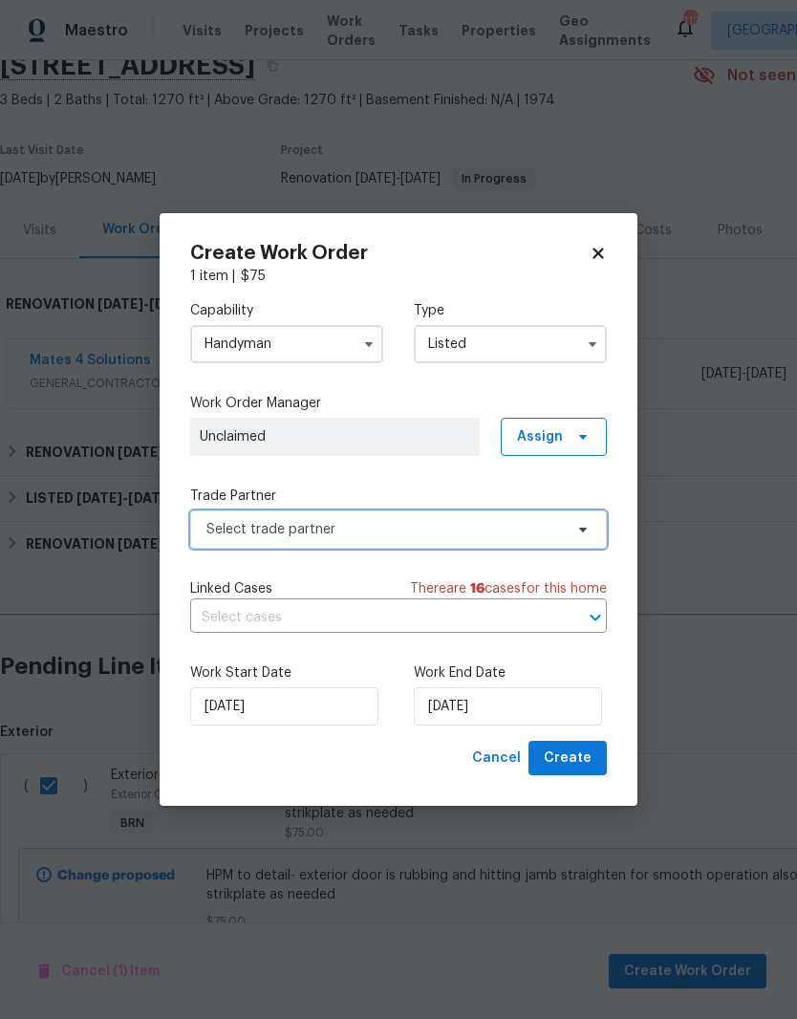
click at [435, 522] on span "Select trade partner" at bounding box center [384, 529] width 357 height 19
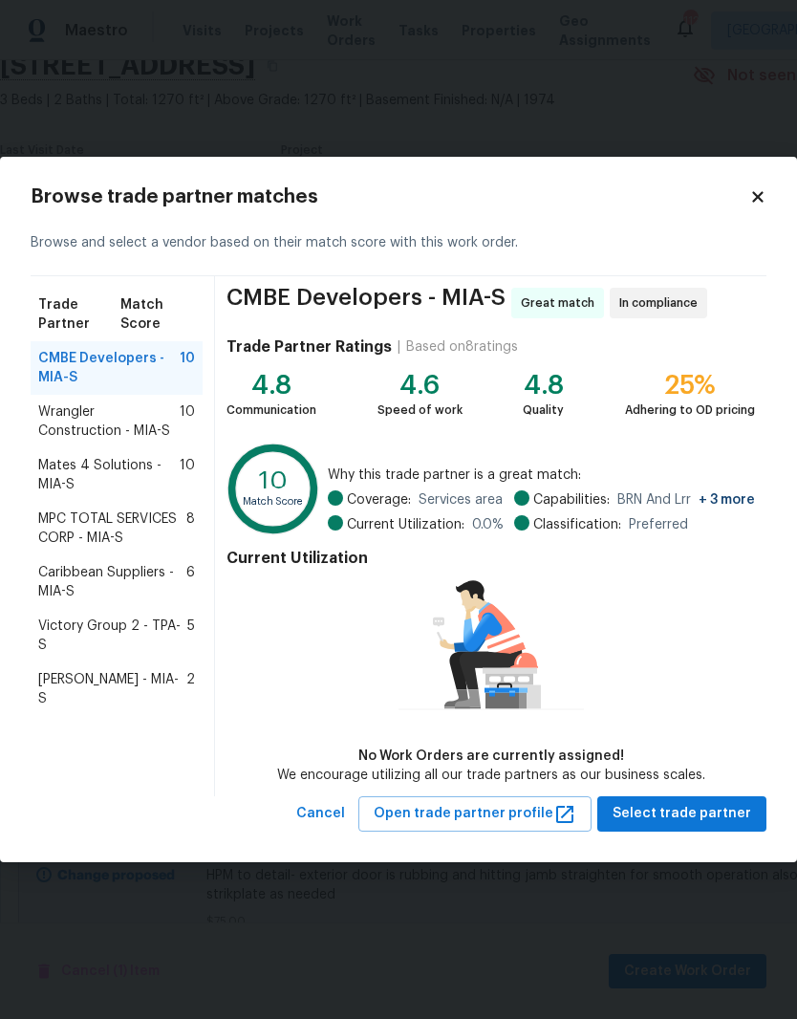
click at [137, 517] on span "MPC TOTAL SERVICES CORP - MIA-S" at bounding box center [112, 528] width 148 height 38
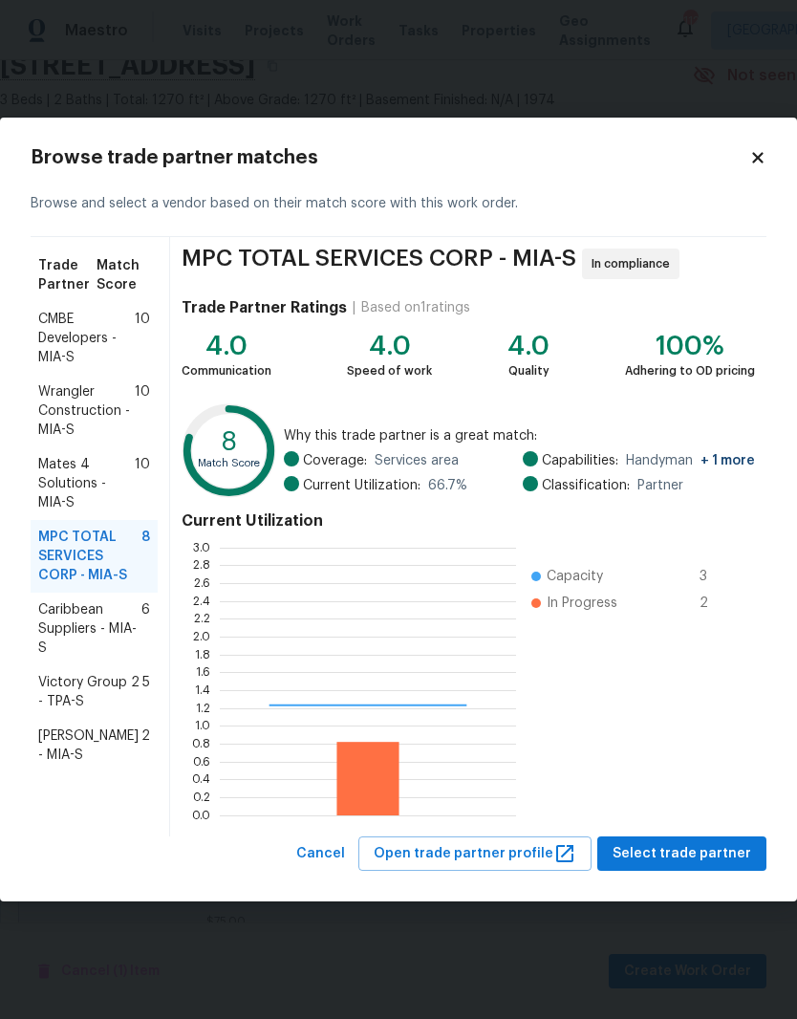
scroll to position [268, 296]
click at [711, 857] on span "Select trade partner" at bounding box center [682, 854] width 139 height 24
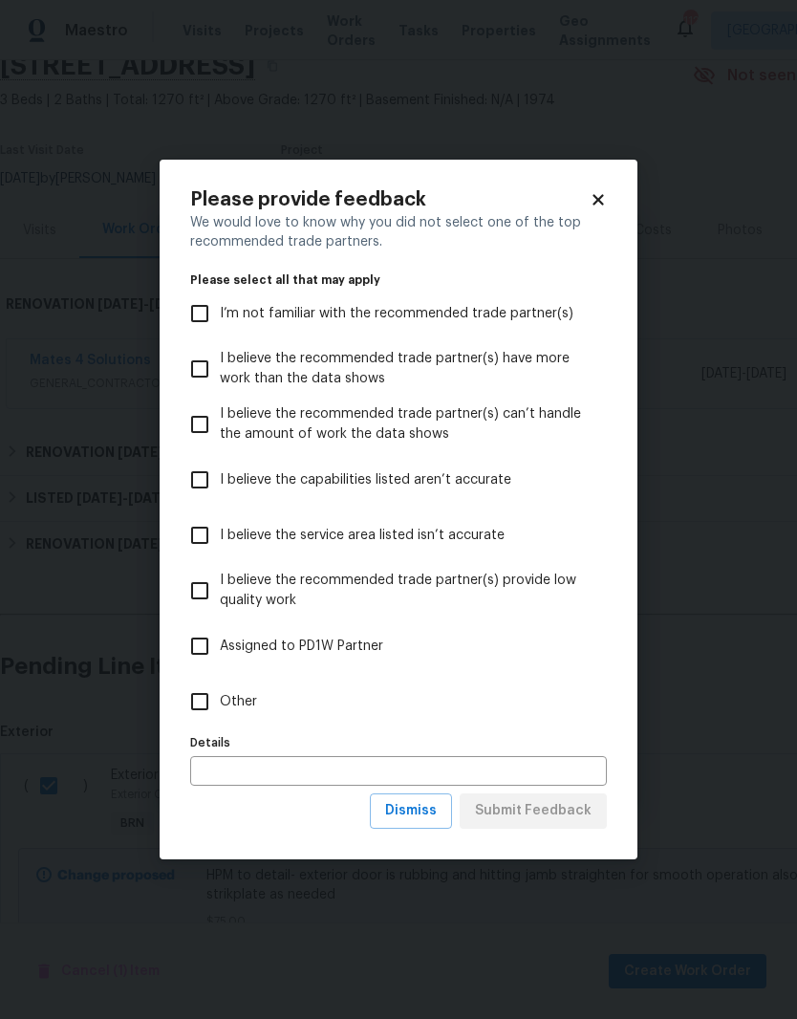
click at [197, 704] on input "Other" at bounding box center [200, 702] width 40 height 40
checkbox input "true"
click at [571, 814] on span "Submit Feedback" at bounding box center [533, 811] width 117 height 24
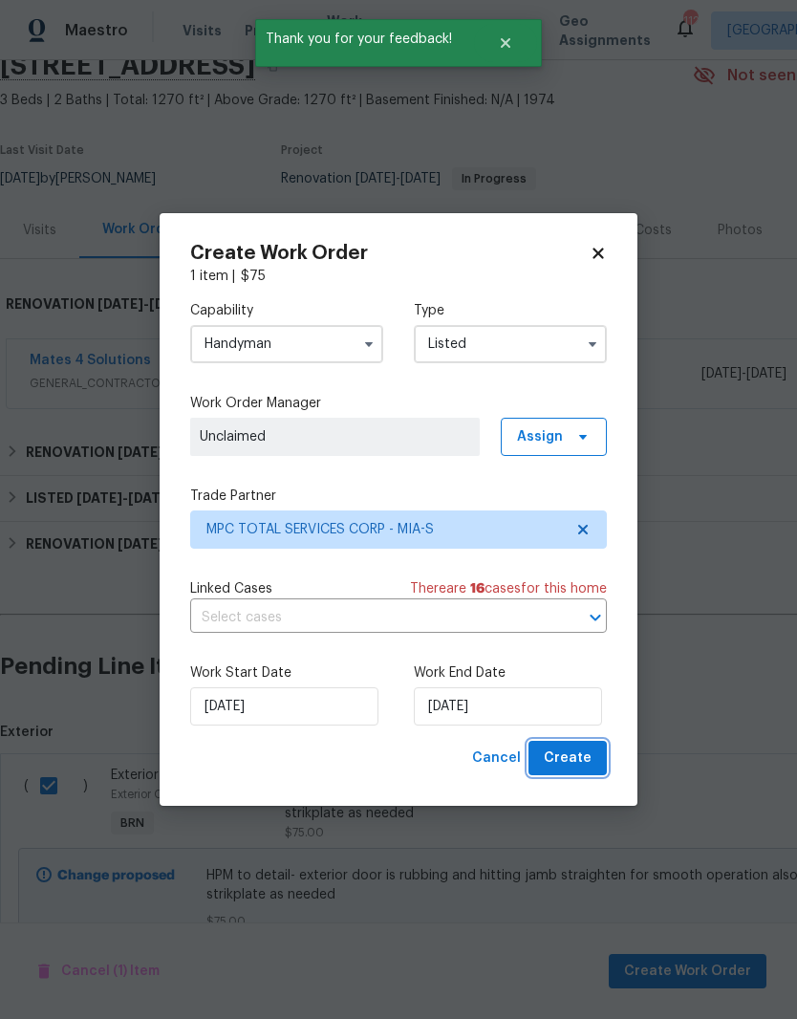
click at [573, 752] on span "Create" at bounding box center [568, 759] width 48 height 24
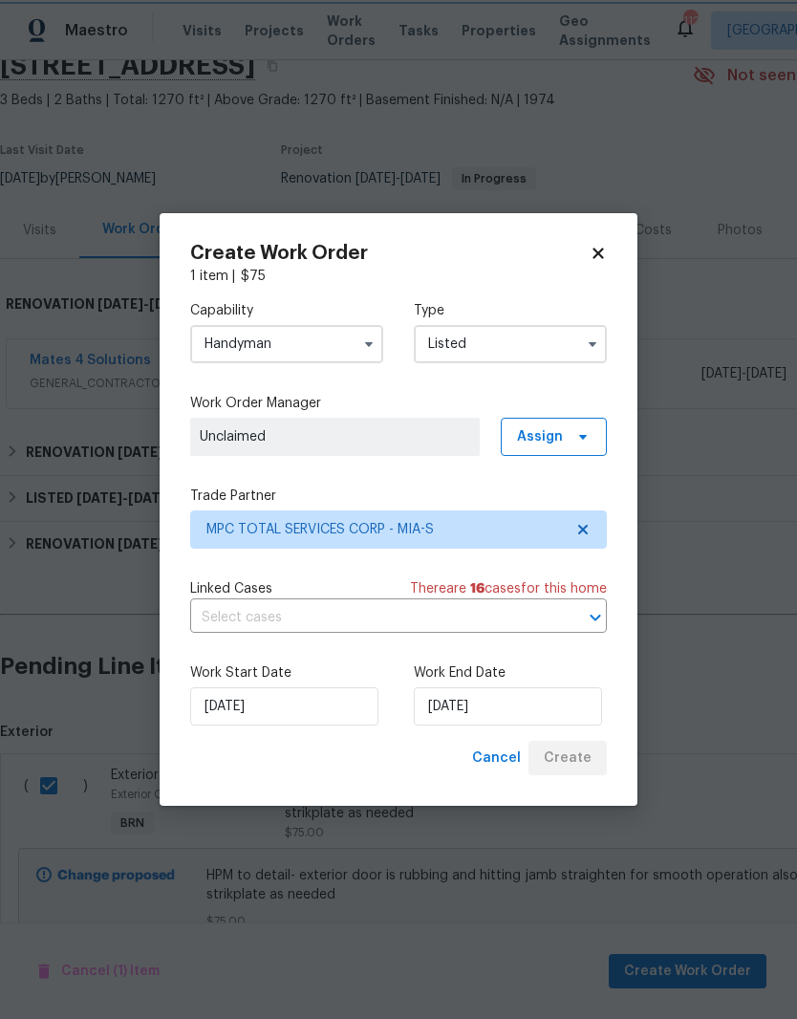
checkbox input "false"
